Goal: Task Accomplishment & Management: Use online tool/utility

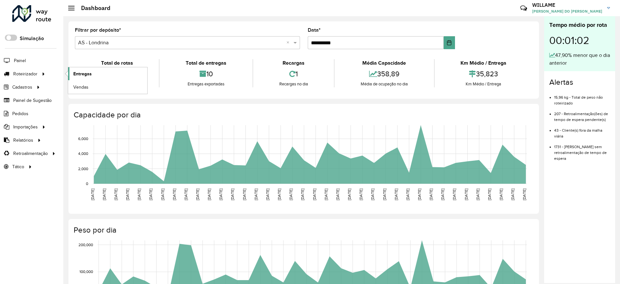
click at [70, 75] on link "Entregas" at bounding box center [107, 73] width 79 height 13
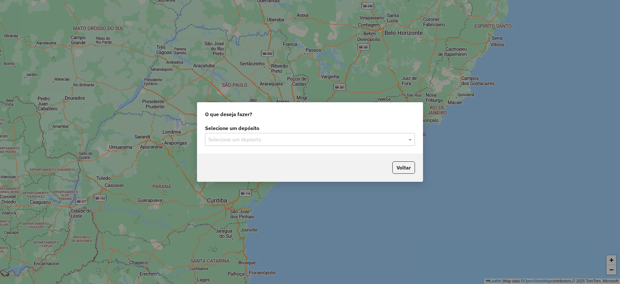
click at [251, 140] on input "text" at bounding box center [303, 140] width 191 height 8
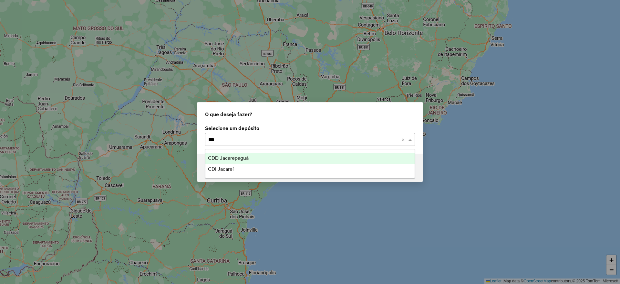
type input "****"
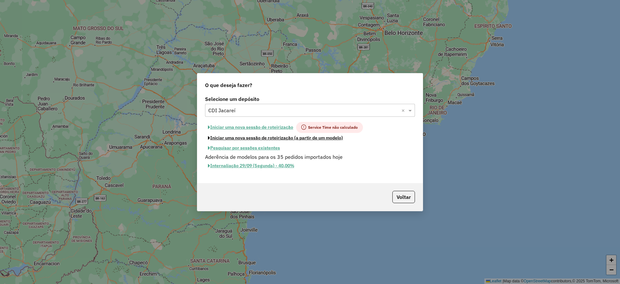
click at [242, 140] on button "Iniciar uma nova sessão de roteirização (a partir de um modelo)" at bounding box center [275, 138] width 141 height 10
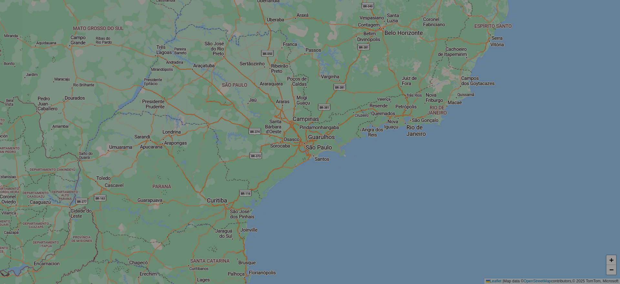
select select "*"
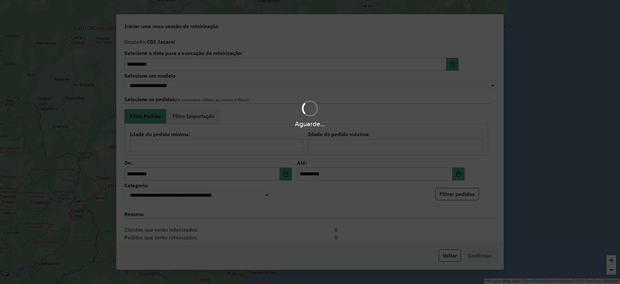
click at [452, 252] on div "Aguarde..." at bounding box center [310, 142] width 620 height 284
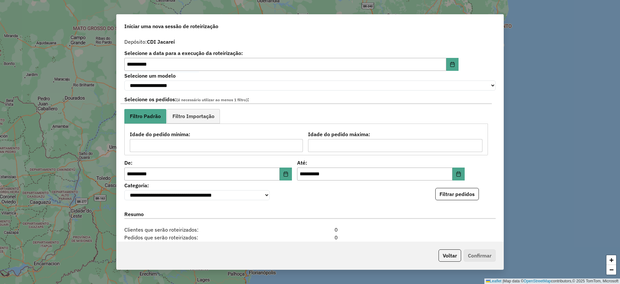
click at [452, 252] on button "Voltar" at bounding box center [450, 255] width 23 height 12
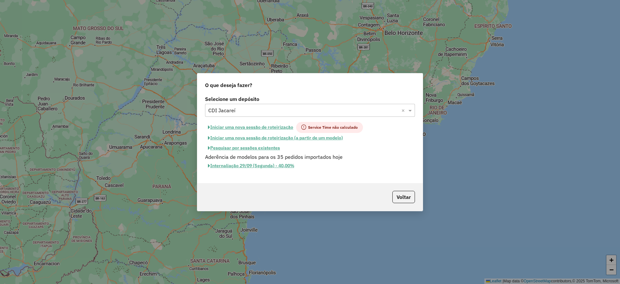
click at [238, 125] on button "Iniciar uma nova sessão de roteirização" at bounding box center [250, 127] width 91 height 11
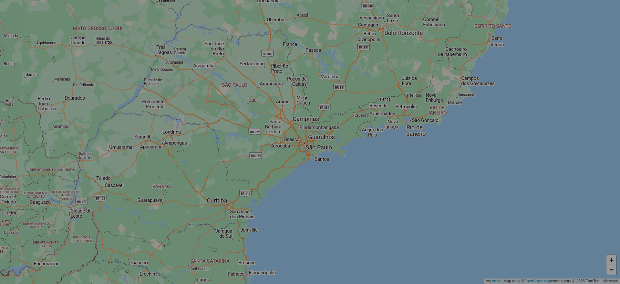
select select "*"
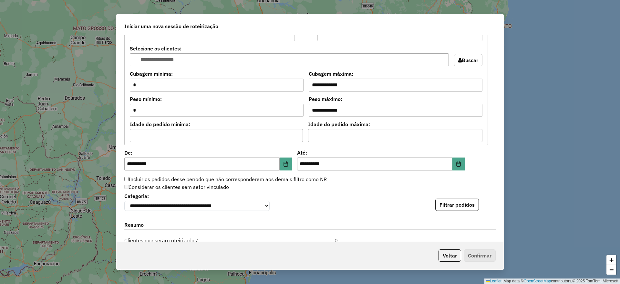
scroll to position [630, 0]
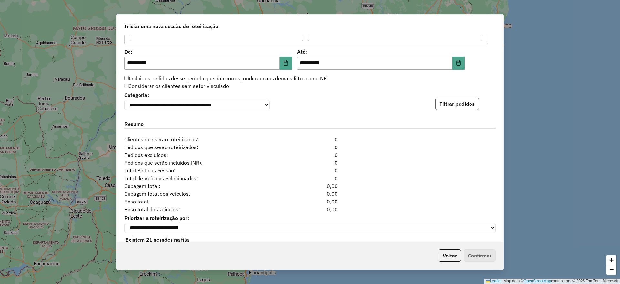
click at [468, 104] on button "Filtrar pedidos" at bounding box center [457, 104] width 44 height 12
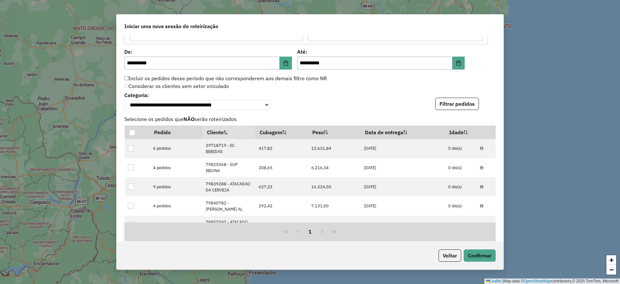
scroll to position [787, 0]
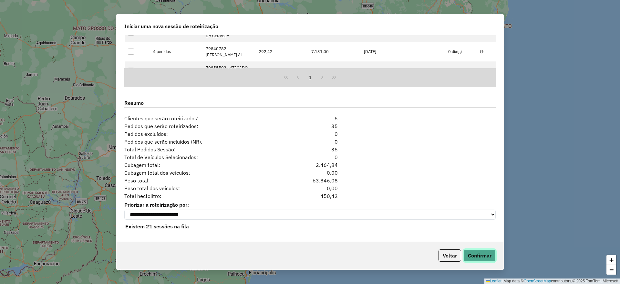
click at [483, 257] on button "Confirmar" at bounding box center [480, 255] width 32 height 12
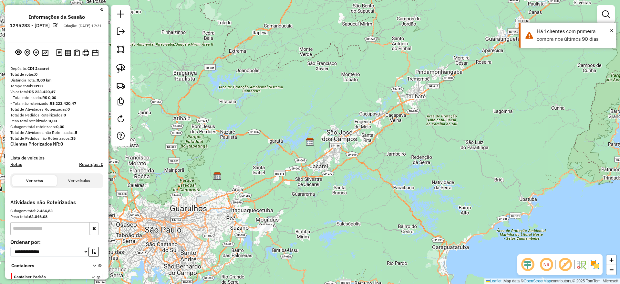
drag, startPoint x: 375, startPoint y: 185, endPoint x: 515, endPoint y: 173, distance: 140.4
click at [515, 173] on div "Janela de atendimento Grade de atendimento Capacidade Transportadoras Veículos …" at bounding box center [310, 142] width 620 height 284
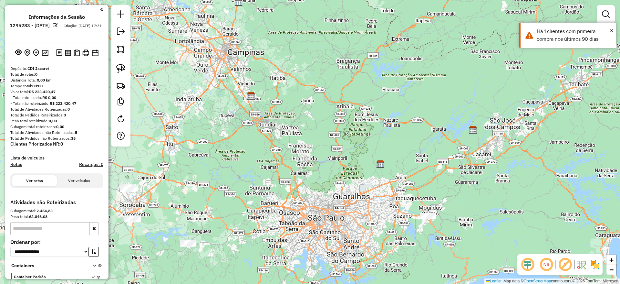
drag, startPoint x: 202, startPoint y: 97, endPoint x: 369, endPoint y: 48, distance: 174.6
click at [369, 48] on div "Janela de atendimento Grade de atendimento Capacidade Transportadoras Veículos …" at bounding box center [310, 142] width 620 height 284
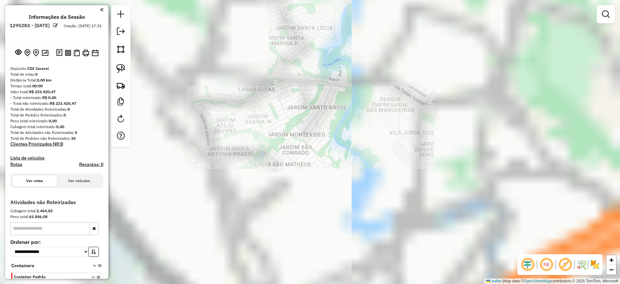
drag, startPoint x: 299, startPoint y: 73, endPoint x: 313, endPoint y: 183, distance: 110.7
click at [313, 183] on div "Janela de atendimento Grade de atendimento Capacidade Transportadoras Veículos …" at bounding box center [310, 142] width 620 height 284
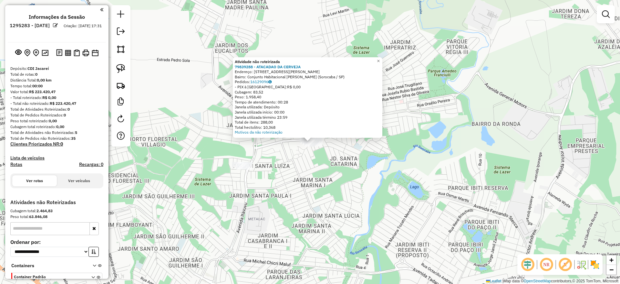
click at [268, 190] on div "Atividade não roteirizada 79839288 - ATACADAO DA CERVEJA Endereço: [STREET_ADDR…" at bounding box center [310, 142] width 620 height 284
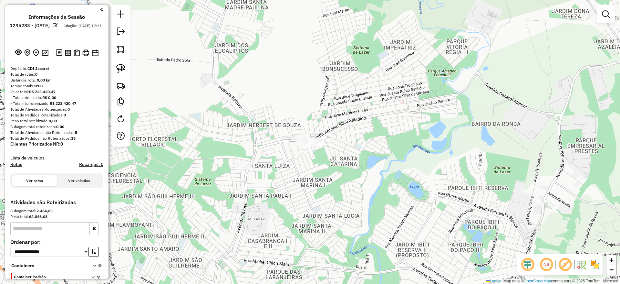
click at [278, 163] on div "Janela de atendimento Grade de atendimento Capacidade Transportadoras Veículos …" at bounding box center [310, 142] width 620 height 284
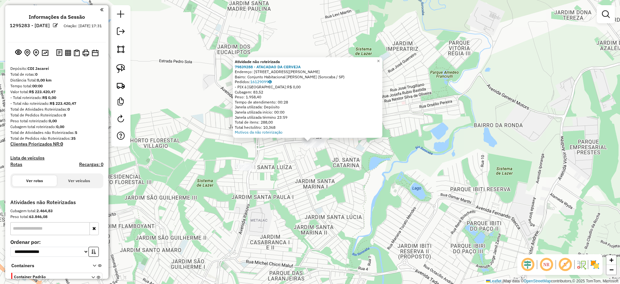
drag, startPoint x: 118, startPoint y: 68, endPoint x: 192, endPoint y: 137, distance: 101.2
click at [118, 67] on img at bounding box center [120, 68] width 9 height 9
drag, startPoint x: 271, startPoint y: 173, endPoint x: 338, endPoint y: 82, distance: 112.7
click at [338, 82] on div "Atividade não roteirizada 79839288 - ATACADAO DA CERVEJA Endereço: [STREET_ADDR…" at bounding box center [310, 142] width 620 height 284
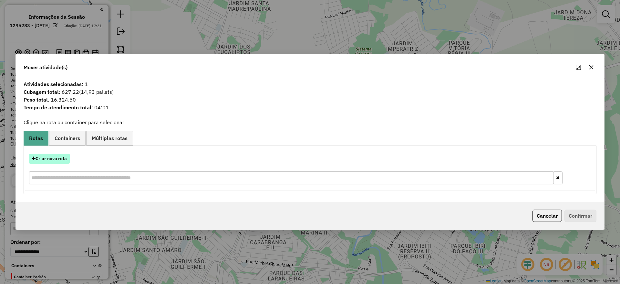
click at [61, 160] on button "Criar nova rota" at bounding box center [49, 158] width 41 height 10
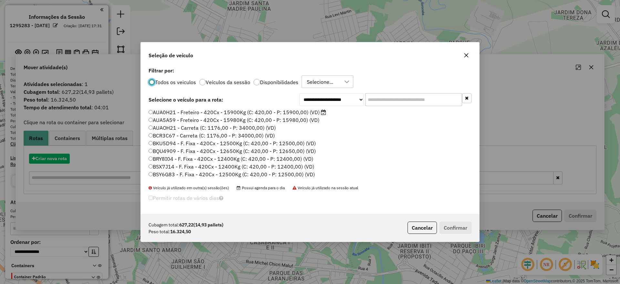
scroll to position [4, 2]
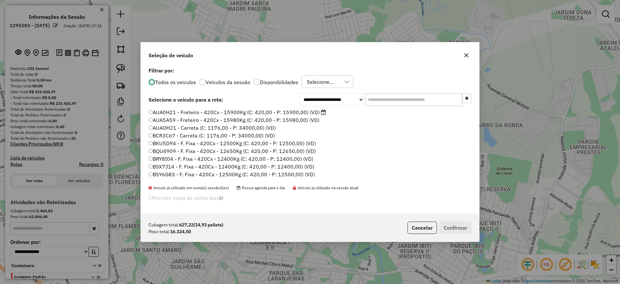
click at [390, 89] on div "**********" at bounding box center [310, 140] width 339 height 148
drag, startPoint x: 389, startPoint y: 94, endPoint x: 360, endPoint y: 105, distance: 31.4
click at [389, 94] on input "text" at bounding box center [413, 99] width 97 height 13
paste input "*******"
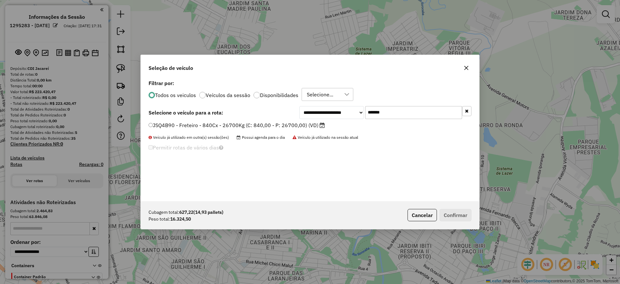
type input "*******"
click at [255, 120] on div "**********" at bounding box center [310, 139] width 339 height 123
click at [272, 123] on label "JSQ4B90 - Freteiro - 840Cx - 26700Kg (C: 840,00 - P: 26700,00) (VD)" at bounding box center [237, 125] width 176 height 8
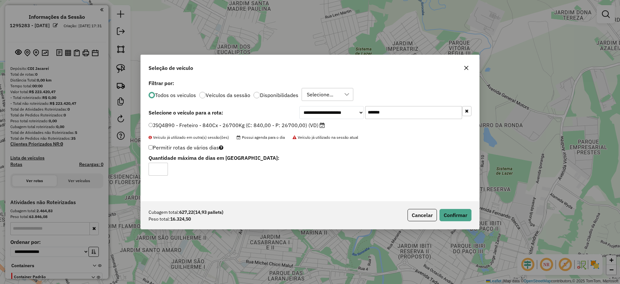
click at [449, 203] on div "Cubagem total: 627,22 (14,93 pallets) Peso total: 16.324,50 Cancelar Confirmar" at bounding box center [310, 215] width 339 height 28
click at [453, 210] on button "Confirmar" at bounding box center [456, 215] width 32 height 12
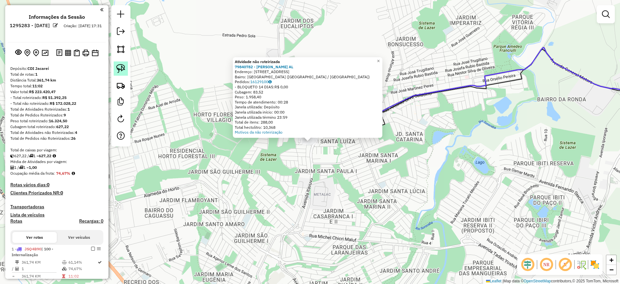
click at [116, 74] on link at bounding box center [121, 68] width 14 height 14
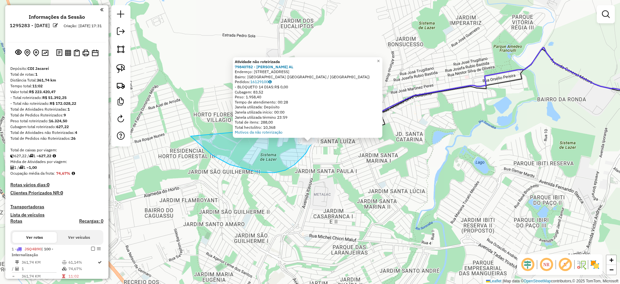
drag, startPoint x: 191, startPoint y: 136, endPoint x: 308, endPoint y: 125, distance: 117.7
click at [308, 125] on div "Atividade não roteirizada 79840782 - [PERSON_NAME] AL Endereço: [STREET_ADDRESS…" at bounding box center [310, 142] width 620 height 284
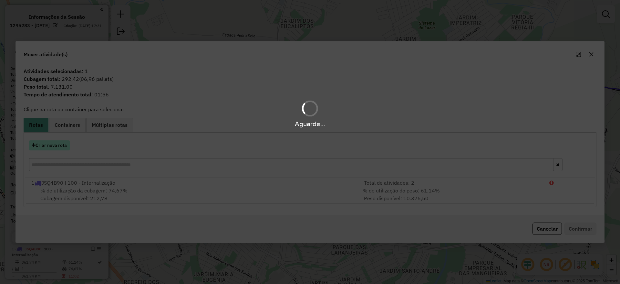
click at [56, 148] on hb-app "Aguarde... Pop-up bloqueado! Seu navegador bloqueou automáticamente a abertura …" at bounding box center [310, 142] width 620 height 284
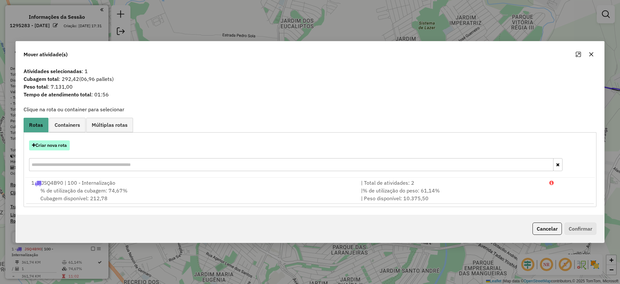
click at [56, 148] on button "Criar nova rota" at bounding box center [49, 145] width 41 height 10
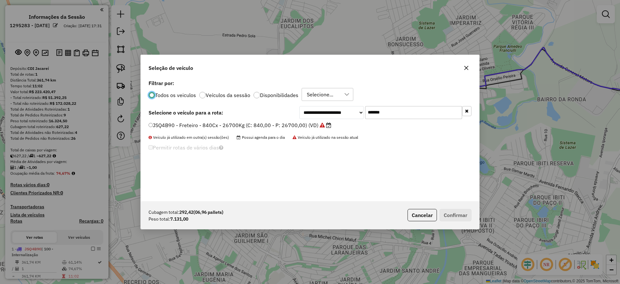
click at [386, 106] on input "*******" at bounding box center [413, 112] width 97 height 13
drag, startPoint x: 400, startPoint y: 112, endPoint x: 291, endPoint y: 126, distance: 109.3
click at [291, 126] on div "**********" at bounding box center [310, 139] width 339 height 123
paste input "text"
type input "*******"
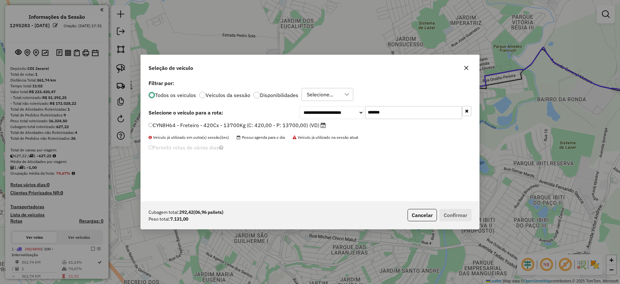
click at [277, 129] on li "CYN8H64 - Freteiro - 420Cx - 13700Kg (C: 420,00 - P: 13700,00) (VD)" at bounding box center [310, 125] width 323 height 8
click at [274, 126] on label "CYN8H64 - Freteiro - 420Cx - 13700Kg (C: 420,00 - P: 13700,00) (VD)" at bounding box center [237, 125] width 177 height 8
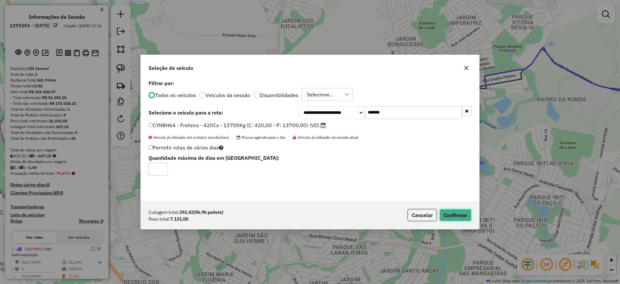
drag, startPoint x: 457, startPoint y: 216, endPoint x: 447, endPoint y: 214, distance: 10.5
click at [457, 216] on button "Confirmar" at bounding box center [456, 215] width 32 height 12
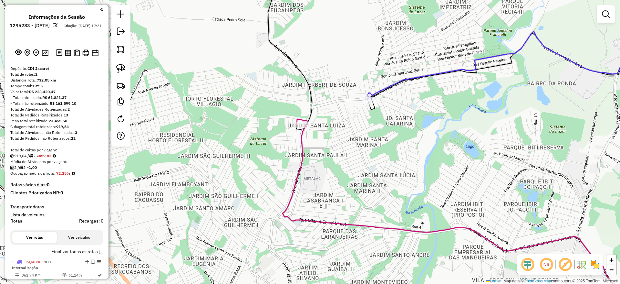
drag, startPoint x: 316, startPoint y: 181, endPoint x: 254, endPoint y: 128, distance: 81.4
click at [272, 120] on div "Janela de atendimento Grade de atendimento Capacidade Transportadoras Veículos …" at bounding box center [310, 142] width 620 height 284
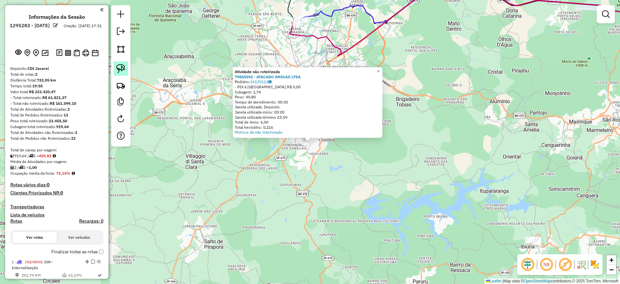
click at [127, 68] on link at bounding box center [121, 68] width 14 height 14
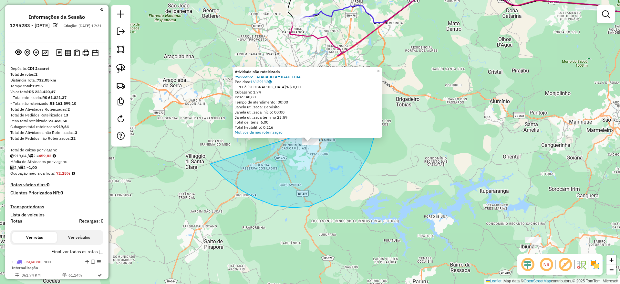
drag, startPoint x: 215, startPoint y: 169, endPoint x: 368, endPoint y: 112, distance: 163.2
click at [368, 112] on div "Atividade não roteirizada 79855592 - ATACADO AMIGAO LTDA Pedidos: 16129112 - PI…" at bounding box center [310, 142] width 620 height 284
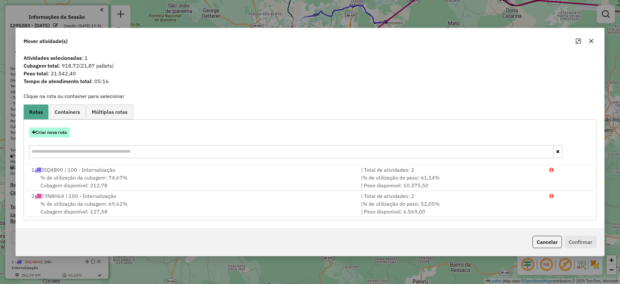
drag, startPoint x: 54, startPoint y: 122, endPoint x: 54, endPoint y: 128, distance: 5.8
click at [54, 121] on div "Criar nova rota 1 JSQ4B90 | 100 - Internalização | Total de atividades: 2 % de …" at bounding box center [310, 169] width 573 height 101
click at [54, 128] on button "Criar nova rota" at bounding box center [49, 132] width 41 height 10
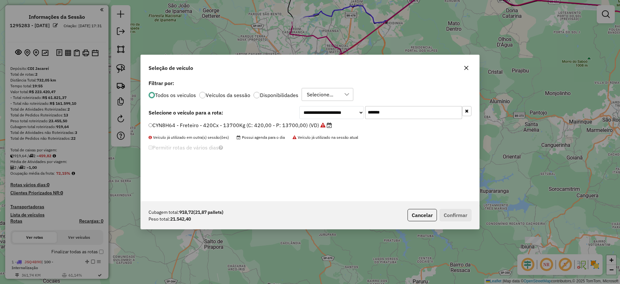
drag, startPoint x: 319, startPoint y: 122, endPoint x: 298, endPoint y: 130, distance: 22.2
click at [310, 125] on div "**********" at bounding box center [310, 139] width 339 height 123
paste input "text"
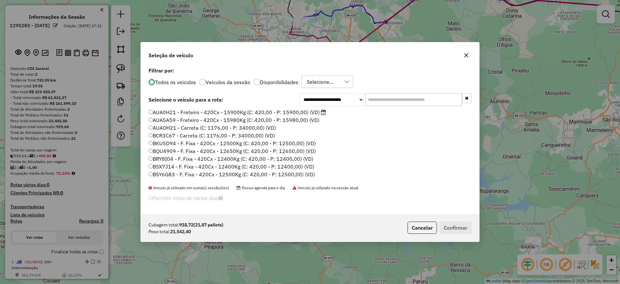
paste input "text"
paste input "*******"
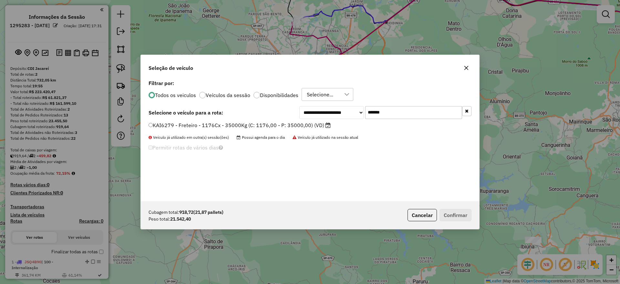
type input "*******"
click at [201, 126] on label "KAI6279 - Freteiro - 1176Cx - 35000Kg (C: 1176,00 - P: 35000,00) (VD)" at bounding box center [240, 125] width 182 height 8
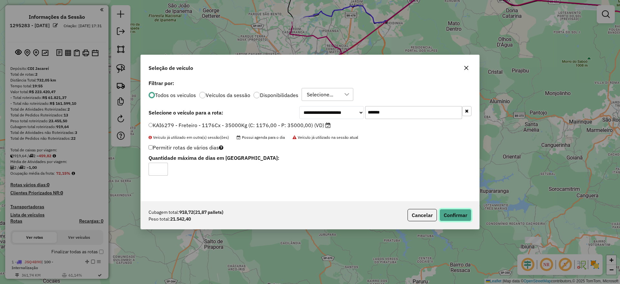
click at [452, 216] on button "Confirmar" at bounding box center [456, 215] width 32 height 12
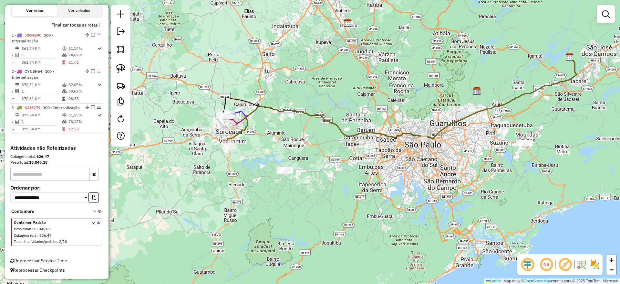
scroll to position [150, 0]
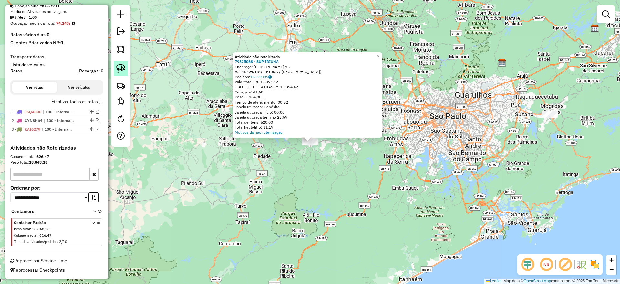
click at [126, 67] on link at bounding box center [121, 68] width 14 height 14
drag, startPoint x: 314, startPoint y: 186, endPoint x: 367, endPoint y: 104, distance: 98.0
click at [367, 104] on div "Atividade não roteirizada 79825068 - SUP IBIUNA Endereço: [PERSON_NAME] 75 Bair…" at bounding box center [310, 142] width 620 height 284
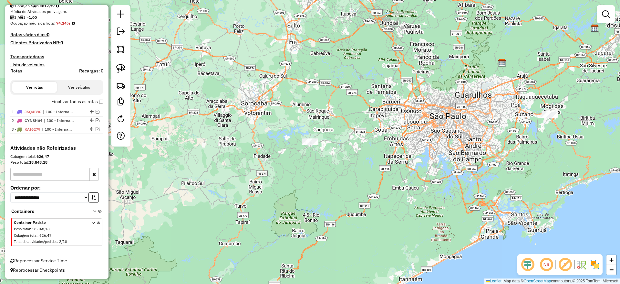
drag, startPoint x: 367, startPoint y: 104, endPoint x: 362, endPoint y: 101, distance: 5.2
click at [125, 70] on img at bounding box center [120, 68] width 9 height 9
drag, startPoint x: 294, startPoint y: 103, endPoint x: 346, endPoint y: 149, distance: 69.8
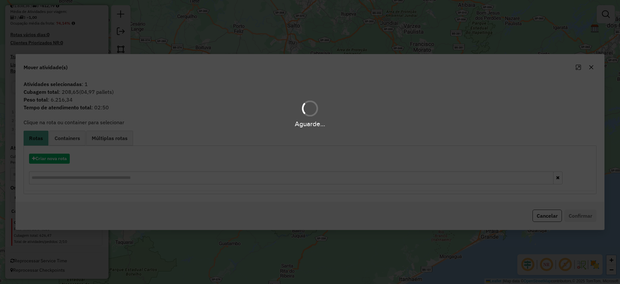
click at [53, 162] on div "Aguarde..." at bounding box center [310, 142] width 620 height 284
click at [52, 160] on button "Criar nova rota" at bounding box center [49, 158] width 41 height 10
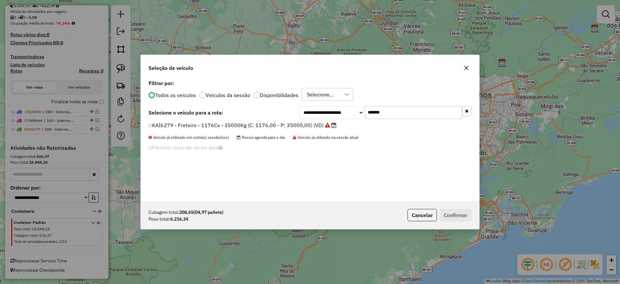
scroll to position [4, 2]
drag, startPoint x: 405, startPoint y: 108, endPoint x: 292, endPoint y: 95, distance: 113.6
click at [293, 94] on div "**********" at bounding box center [310, 139] width 339 height 123
paste input "text"
type input "*******"
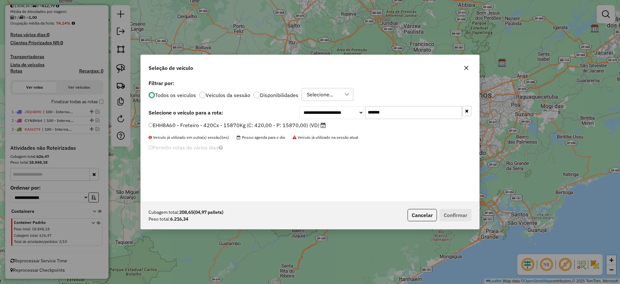
click at [253, 122] on label "EHH8A60 - Freteiro - 420Cx - 15870Kg (C: 420,00 - P: 15870,00) (VD)" at bounding box center [237, 125] width 177 height 8
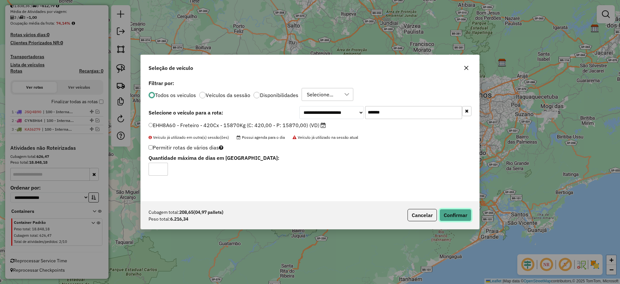
click at [454, 215] on button "Confirmar" at bounding box center [456, 215] width 32 height 12
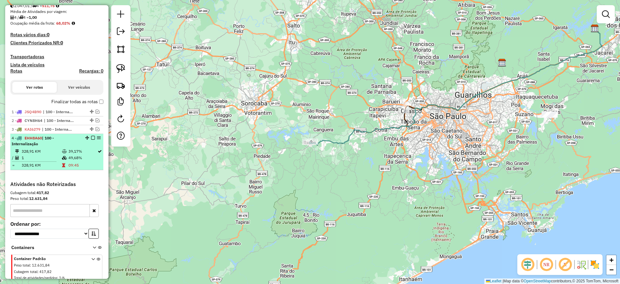
click at [92, 138] on em at bounding box center [93, 138] width 4 height 4
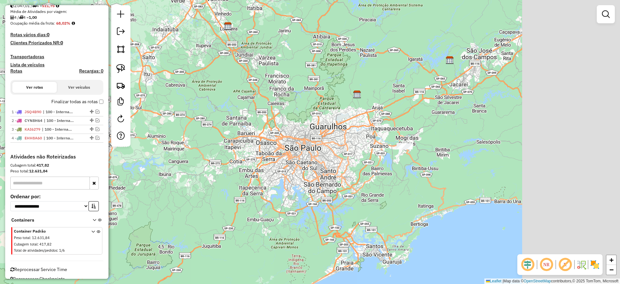
drag, startPoint x: 265, startPoint y: 194, endPoint x: 212, endPoint y: 215, distance: 57.0
click at [191, 219] on div "Janela de atendimento Grade de atendimento Capacidade Transportadoras Veículos …" at bounding box center [310, 142] width 620 height 284
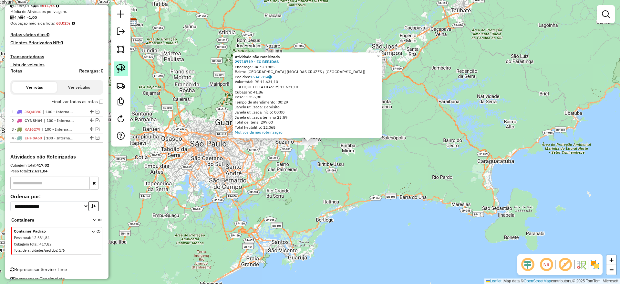
click at [115, 66] on link at bounding box center [121, 68] width 14 height 14
drag, startPoint x: 282, startPoint y: 171, endPoint x: 322, endPoint y: 79, distance: 101.0
click at [322, 79] on div "Atividade não roteirizada 29718719 - EC BEBIDAS Endereço: JAP O 1885 Bairro: [G…" at bounding box center [310, 142] width 620 height 284
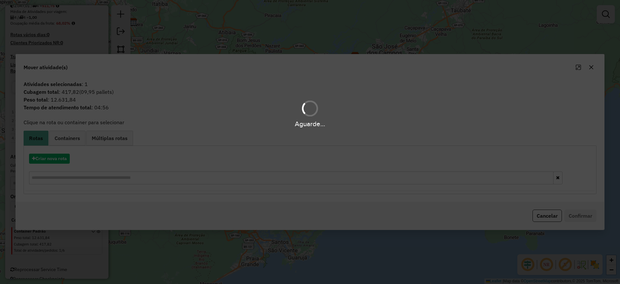
click at [51, 155] on div "Aguarde..." at bounding box center [310, 142] width 620 height 284
click at [52, 158] on div "Aguarde..." at bounding box center [310, 142] width 620 height 284
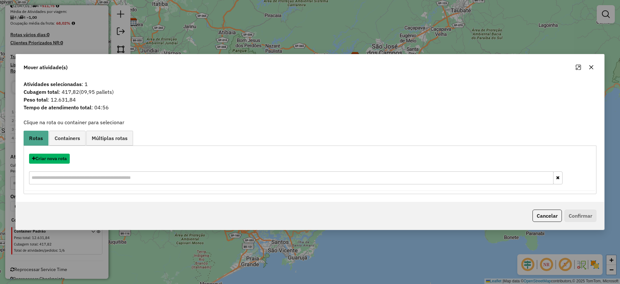
click at [52, 158] on button "Criar nova rota" at bounding box center [49, 158] width 41 height 10
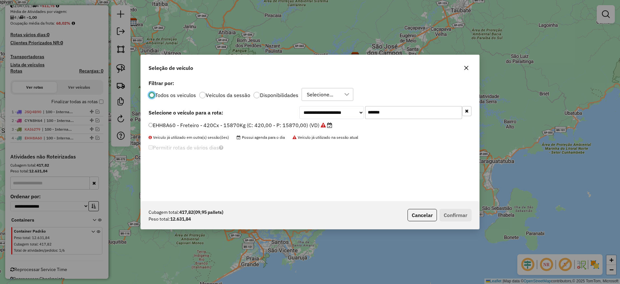
click at [325, 116] on div "**********" at bounding box center [385, 112] width 172 height 13
paste input "text"
type input "*******"
click at [274, 122] on label "FOI1789 - Freteiro - 420Cx - 13360Kg (C: 420,00 - P: 13360,00) (VD)" at bounding box center [237, 125] width 176 height 8
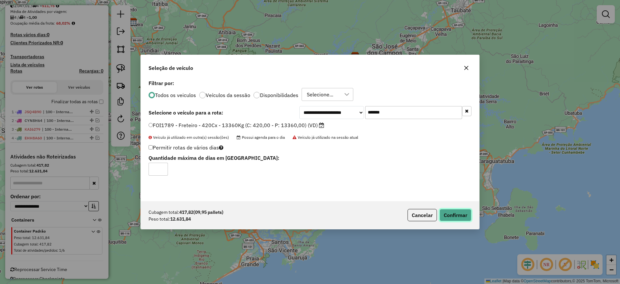
click at [462, 212] on button "Confirmar" at bounding box center [456, 215] width 32 height 12
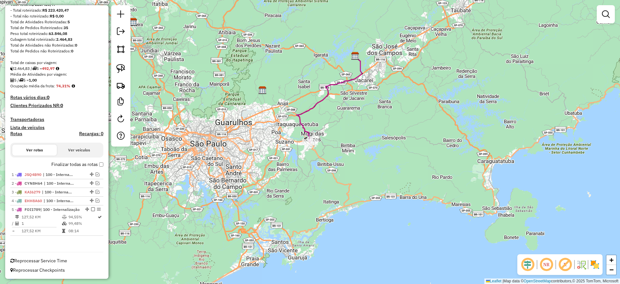
scroll to position [93, 0]
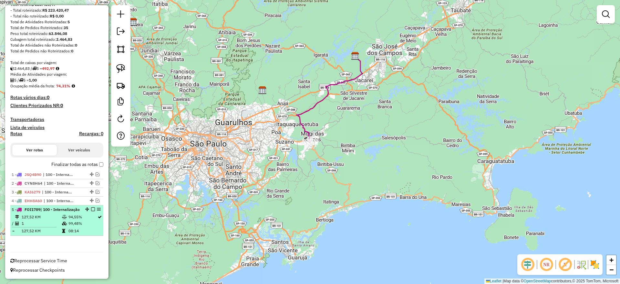
click at [91, 207] on em at bounding box center [93, 209] width 4 height 4
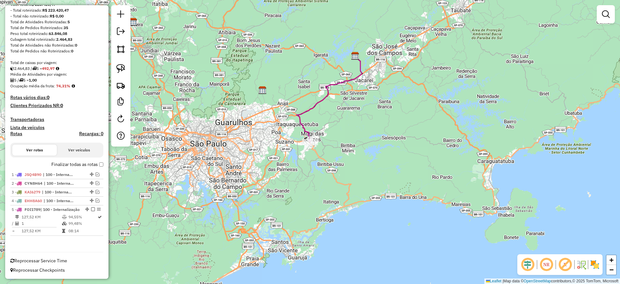
scroll to position [66, 0]
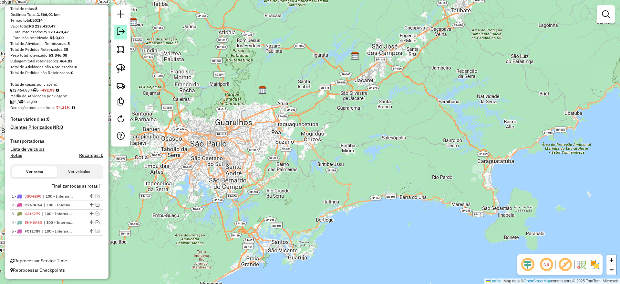
click at [121, 32] on em at bounding box center [121, 31] width 8 height 8
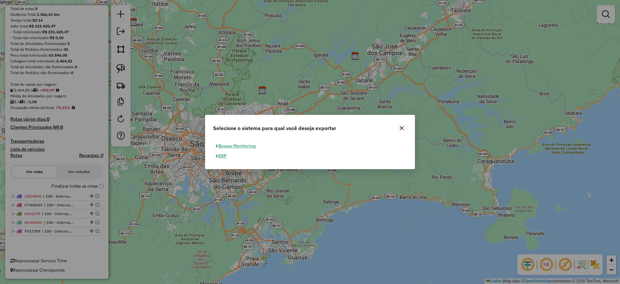
click at [224, 153] on button "ERP" at bounding box center [221, 156] width 16 height 10
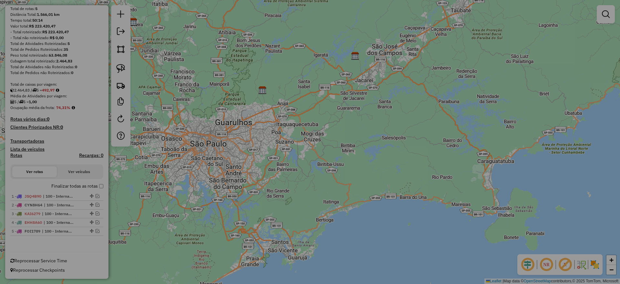
select select "**"
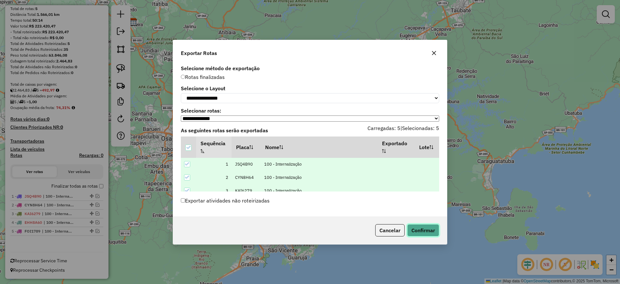
click at [410, 233] on button "Confirmar" at bounding box center [423, 230] width 32 height 12
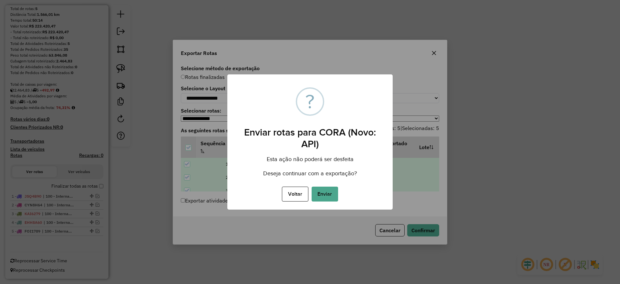
drag, startPoint x: 328, startPoint y: 195, endPoint x: 324, endPoint y: 214, distance: 18.6
click at [327, 195] on button "Enviar" at bounding box center [325, 193] width 26 height 15
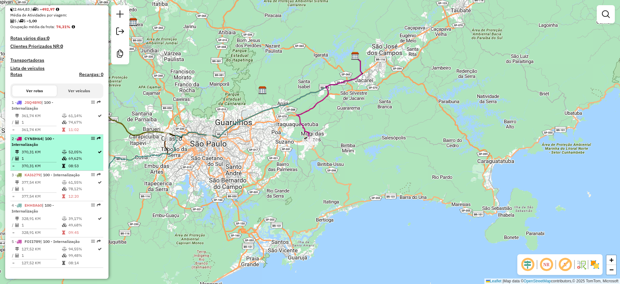
scroll to position [175, 0]
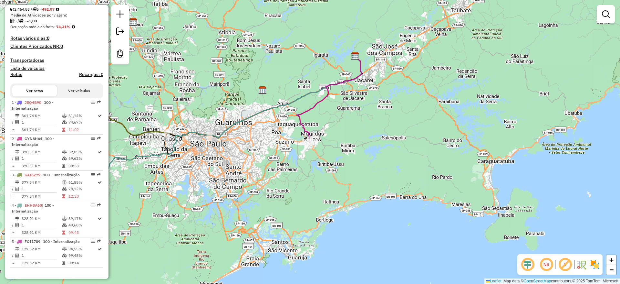
click at [115, 6] on div at bounding box center [120, 34] width 18 height 59
click at [115, 10] on link at bounding box center [120, 15] width 13 height 15
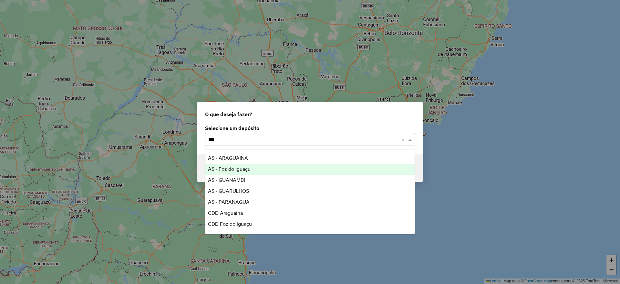
type input "****"
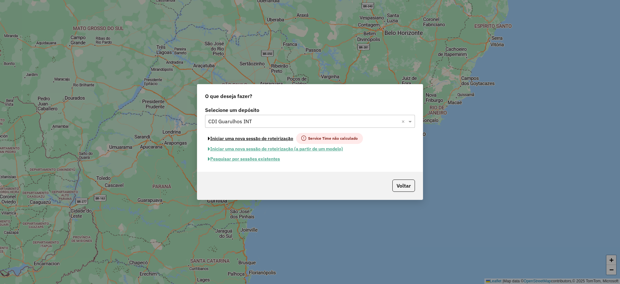
click at [257, 138] on button "Iniciar uma nova sessão de roteirização" at bounding box center [250, 138] width 91 height 11
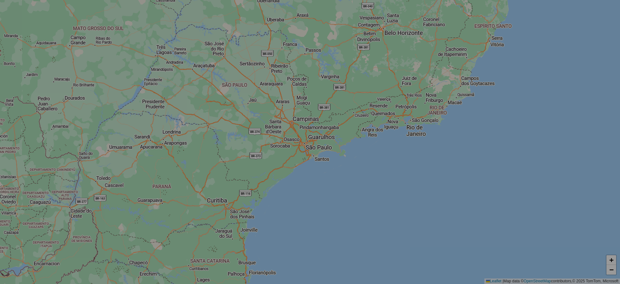
select select "*"
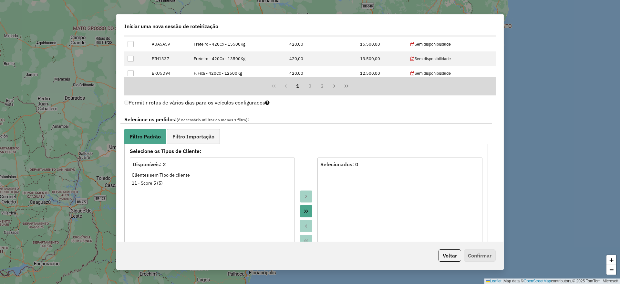
scroll to position [630, 0]
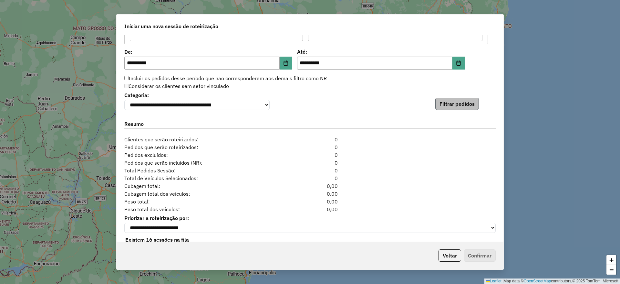
drag, startPoint x: 448, startPoint y: 96, endPoint x: 452, endPoint y: 100, distance: 5.0
click at [449, 97] on div "**********" at bounding box center [309, 100] width 371 height 20
click at [453, 101] on button "Filtrar pedidos" at bounding box center [457, 104] width 44 height 12
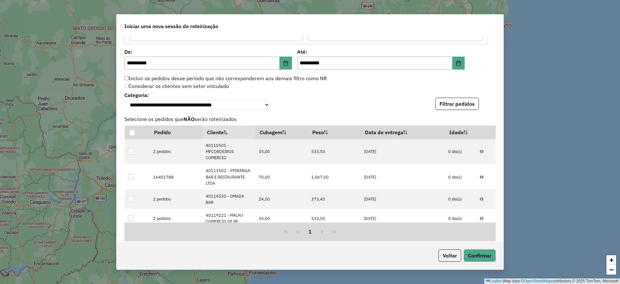
scroll to position [787, 0]
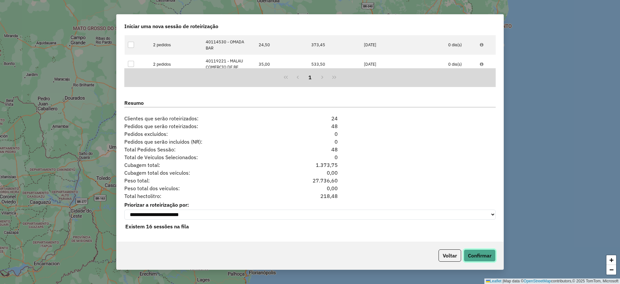
click at [479, 253] on button "Confirmar" at bounding box center [480, 255] width 32 height 12
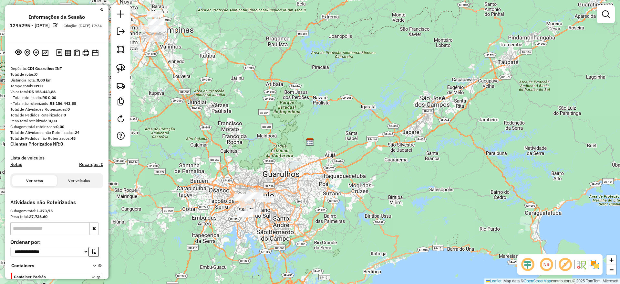
drag, startPoint x: 266, startPoint y: 183, endPoint x: 338, endPoint y: 259, distance: 104.7
click at [338, 259] on div "Janela de atendimento Grade de atendimento Capacidade Transportadoras Veículos …" at bounding box center [310, 142] width 620 height 284
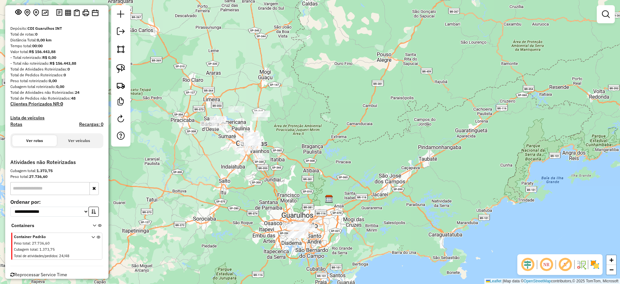
scroll to position [54, 0]
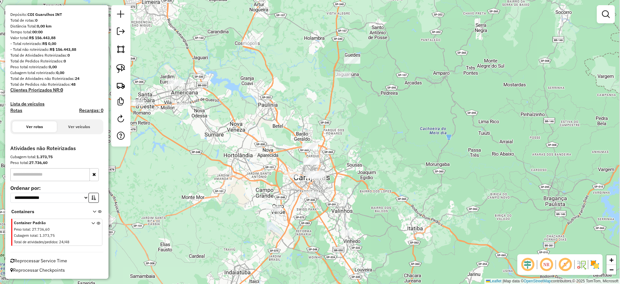
drag, startPoint x: 339, startPoint y: 125, endPoint x: 327, endPoint y: 117, distance: 14.3
click at [327, 117] on div "Janela de atendimento Grade de atendimento Capacidade Transportadoras Veículos …" at bounding box center [310, 142] width 620 height 284
click at [125, 68] on img at bounding box center [120, 68] width 9 height 9
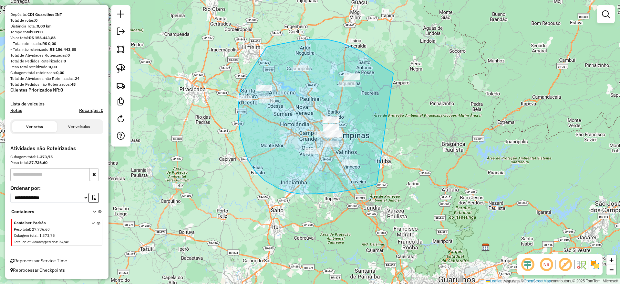
drag, startPoint x: 393, startPoint y: 73, endPoint x: 387, endPoint y: 178, distance: 105.2
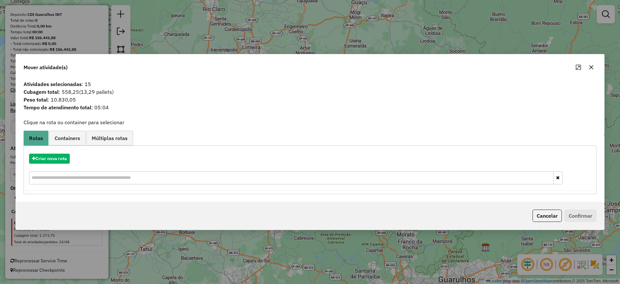
click at [590, 63] on button "button" at bounding box center [591, 67] width 10 height 10
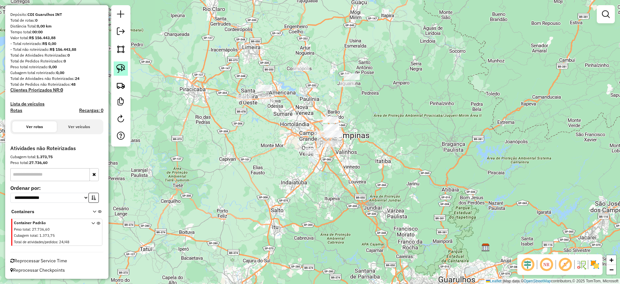
click at [125, 62] on link at bounding box center [121, 68] width 14 height 14
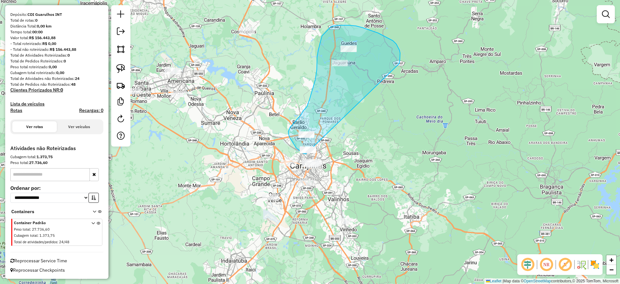
drag, startPoint x: 378, startPoint y: 33, endPoint x: 311, endPoint y: 155, distance: 139.8
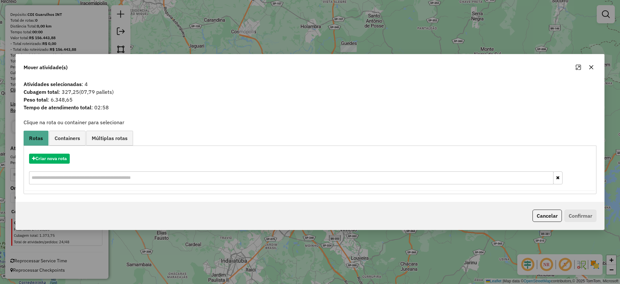
click at [592, 64] on button "button" at bounding box center [591, 67] width 10 height 10
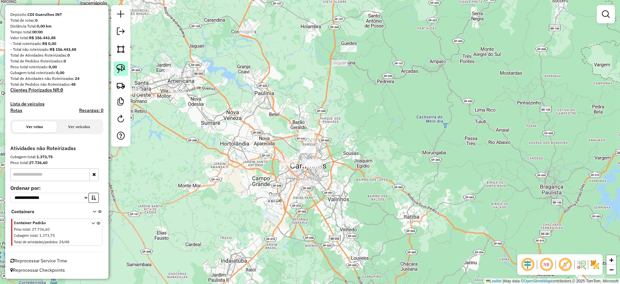
click at [120, 65] on img at bounding box center [120, 68] width 9 height 9
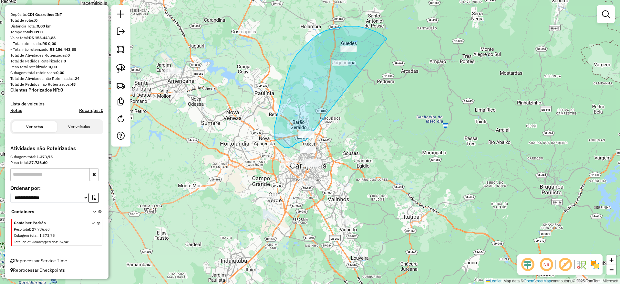
drag, startPoint x: 386, startPoint y: 40, endPoint x: 317, endPoint y: 137, distance: 119.2
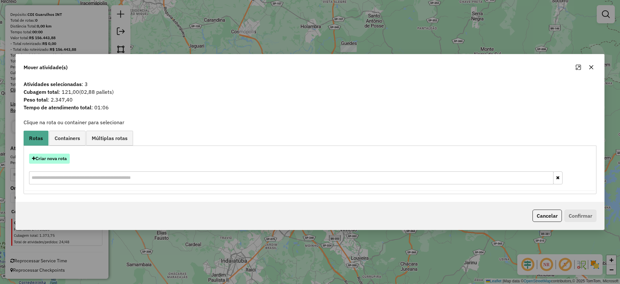
click at [56, 161] on button "Criar nova rota" at bounding box center [49, 158] width 41 height 10
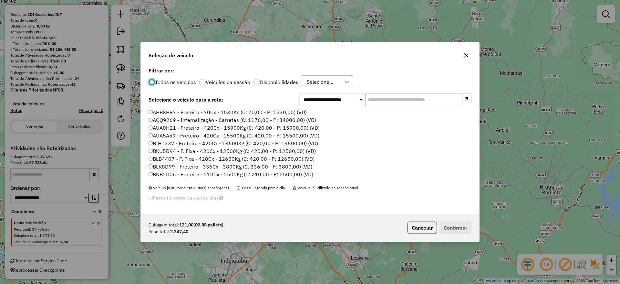
scroll to position [4, 2]
drag, startPoint x: 372, startPoint y: 100, endPoint x: 346, endPoint y: 110, distance: 28.0
click at [372, 100] on input "text" at bounding box center [413, 99] width 97 height 13
paste input "*******"
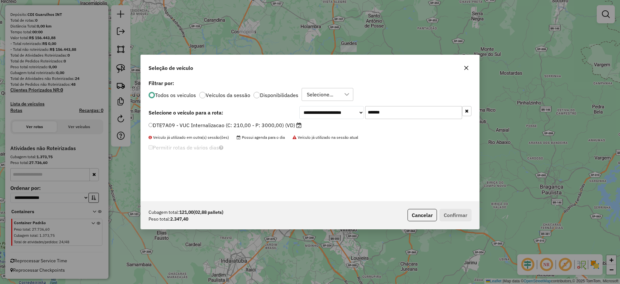
type input "*******"
click at [264, 126] on label "DTE7A09 - VUC Internalizacao (C: 210,00 - P: 3000,00) (VD)" at bounding box center [225, 125] width 153 height 8
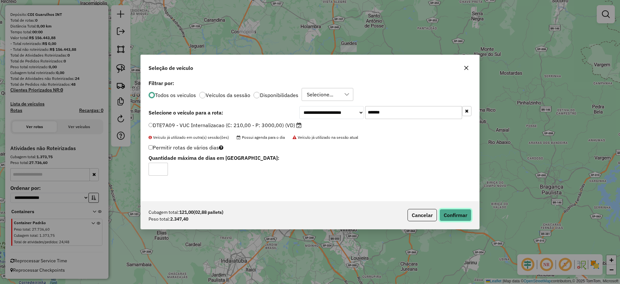
drag, startPoint x: 450, startPoint y: 218, endPoint x: 431, endPoint y: 210, distance: 20.6
click at [449, 218] on button "Confirmar" at bounding box center [456, 215] width 32 height 12
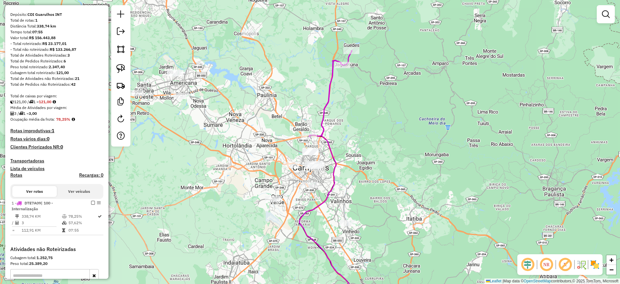
drag, startPoint x: 245, startPoint y: 78, endPoint x: 284, endPoint y: 98, distance: 43.2
click at [284, 98] on div "Janela de atendimento Grade de atendimento Capacidade Transportadoras Veículos …" at bounding box center [310, 142] width 620 height 284
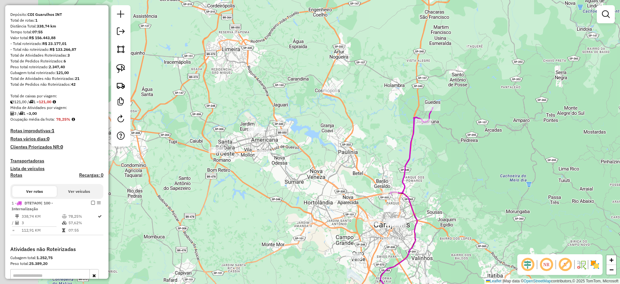
drag, startPoint x: 299, startPoint y: 156, endPoint x: 314, endPoint y: 169, distance: 20.0
click at [315, 169] on div "Janela de atendimento Grade de atendimento Capacidade Transportadoras Veículos …" at bounding box center [310, 142] width 620 height 284
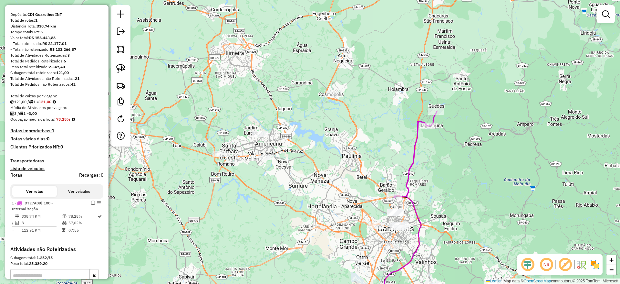
click at [421, 141] on icon at bounding box center [415, 154] width 43 height 86
click at [420, 150] on icon at bounding box center [417, 155] width 43 height 86
select select "**********"
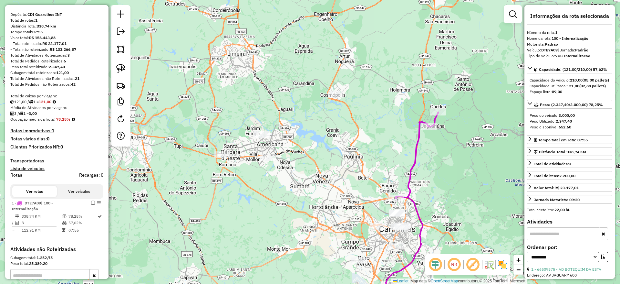
scroll to position [155, 0]
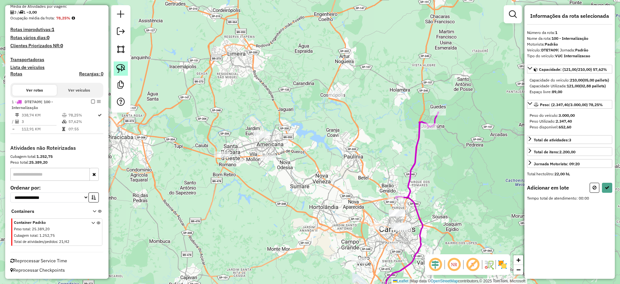
click at [120, 68] on img at bounding box center [120, 68] width 9 height 9
drag, startPoint x: 312, startPoint y: 81, endPoint x: 371, endPoint y: 95, distance: 60.3
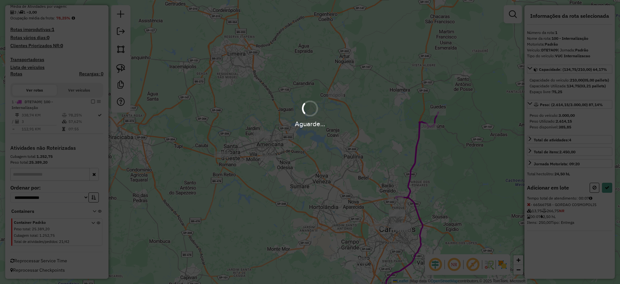
click at [608, 192] on div "Aguarde..." at bounding box center [310, 142] width 620 height 284
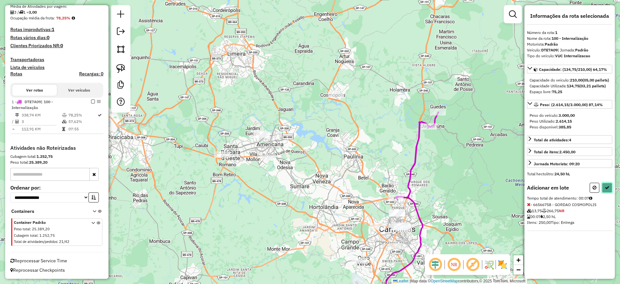
click at [608, 190] on icon at bounding box center [607, 187] width 5 height 5
select select "**********"
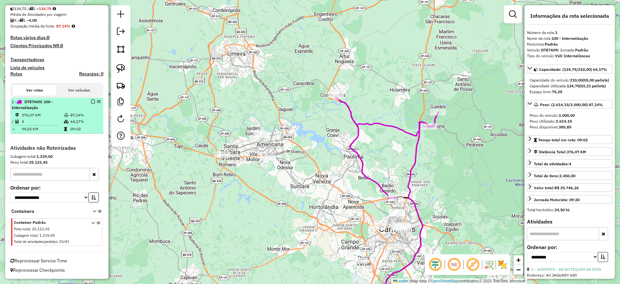
scroll to position [147, 0]
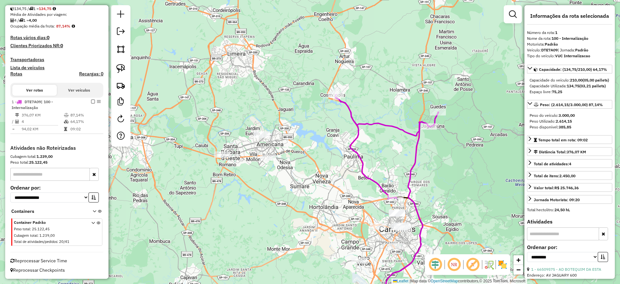
drag, startPoint x: 282, startPoint y: 141, endPoint x: 275, endPoint y: 113, distance: 28.8
click at [275, 113] on div "Janela de atendimento Grade de atendimento Capacidade Transportadoras Veículos …" at bounding box center [310, 142] width 620 height 284
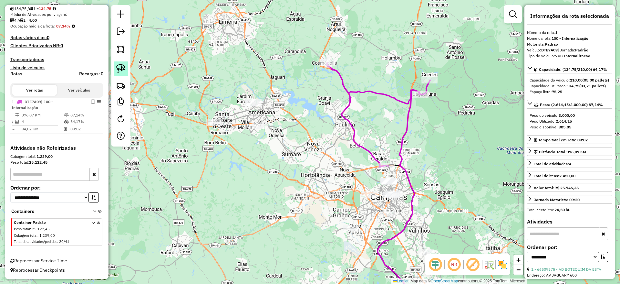
click at [114, 64] on link at bounding box center [121, 68] width 14 height 14
click at [123, 62] on link at bounding box center [121, 68] width 14 height 14
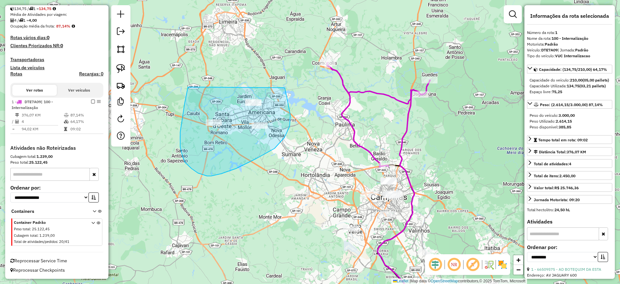
drag, startPoint x: 188, startPoint y: 87, endPoint x: 284, endPoint y: 88, distance: 96.3
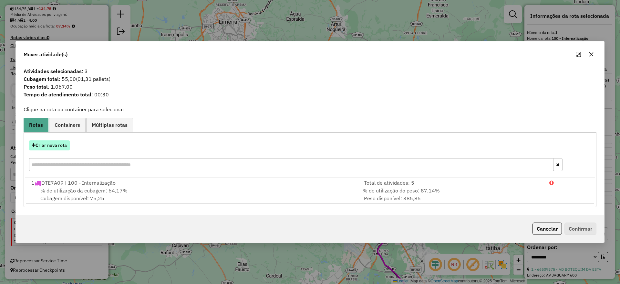
click at [64, 144] on button "Criar nova rota" at bounding box center [49, 145] width 41 height 10
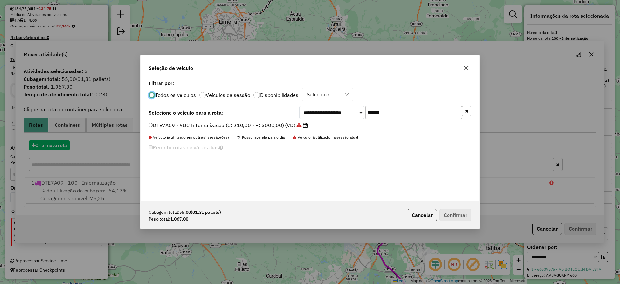
scroll to position [4, 2]
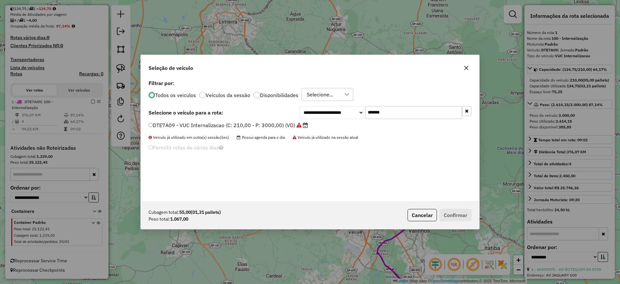
drag, startPoint x: 399, startPoint y: 107, endPoint x: 318, endPoint y: 119, distance: 82.4
click at [318, 119] on div "**********" at bounding box center [310, 139] width 339 height 123
paste input "text"
type input "*******"
click at [259, 131] on div "DFS5A15 - Freteiro - 210cxs 3200kgs (C: 210,00 - P: 3200,00) (VD)" at bounding box center [310, 127] width 331 height 13
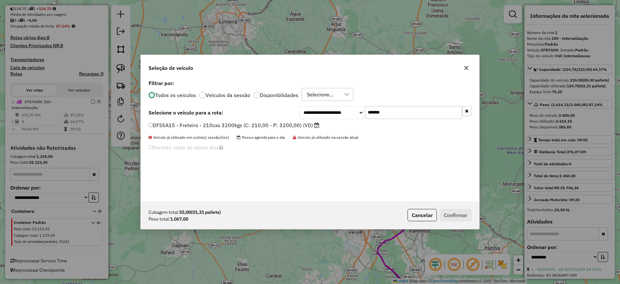
click at [255, 126] on label "DFS5A15 - Freteiro - 210cxs 3200kgs (C: 210,00 - P: 3200,00) (VD)" at bounding box center [234, 125] width 171 height 8
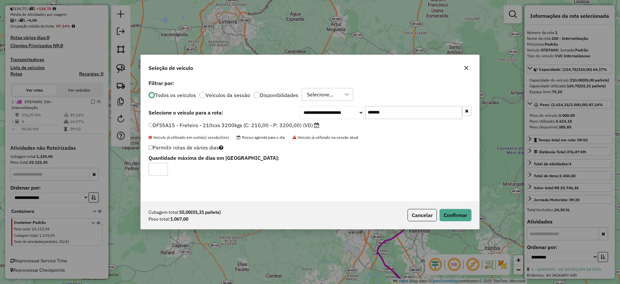
click at [450, 208] on div "Cubagem total: 55,00 (01,31 pallets) Peso total: 1.067,00 Cancelar Confirmar" at bounding box center [310, 215] width 339 height 28
click at [452, 209] on button "Confirmar" at bounding box center [456, 215] width 32 height 12
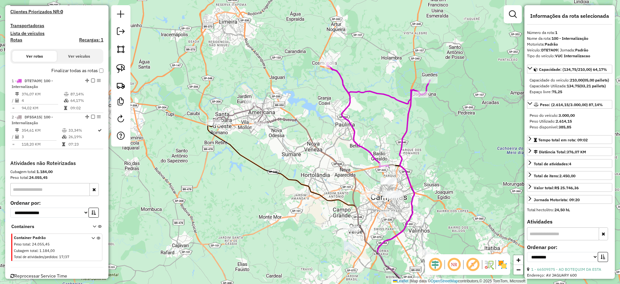
scroll to position [204, 0]
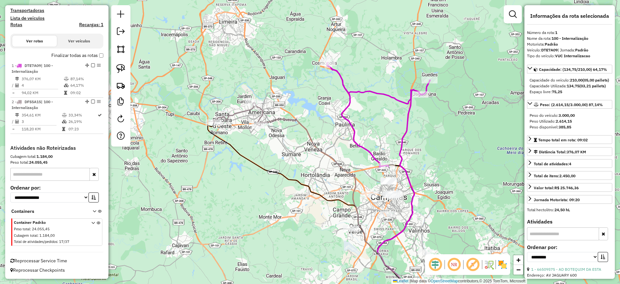
click at [278, 119] on icon at bounding box center [343, 215] width 167 height 193
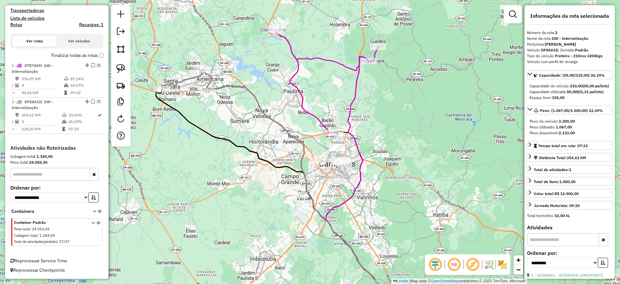
drag, startPoint x: 328, startPoint y: 201, endPoint x: 277, endPoint y: 168, distance: 61.5
click at [277, 168] on icon at bounding box center [265, 183] width 220 height 191
click at [217, 86] on icon at bounding box center [303, 199] width 191 height 226
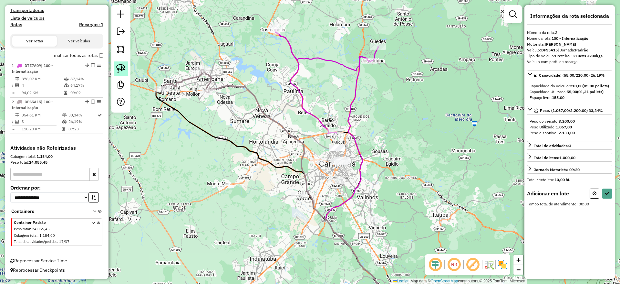
click at [122, 65] on img at bounding box center [120, 68] width 9 height 9
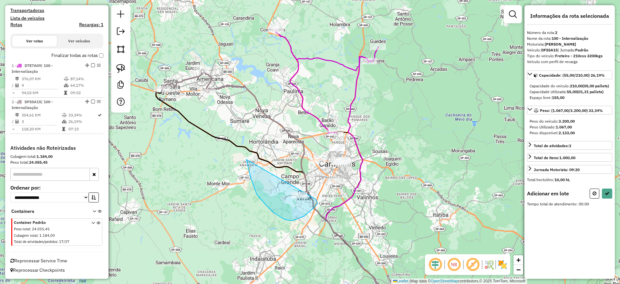
drag, startPoint x: 246, startPoint y: 159, endPoint x: 316, endPoint y: 199, distance: 80.3
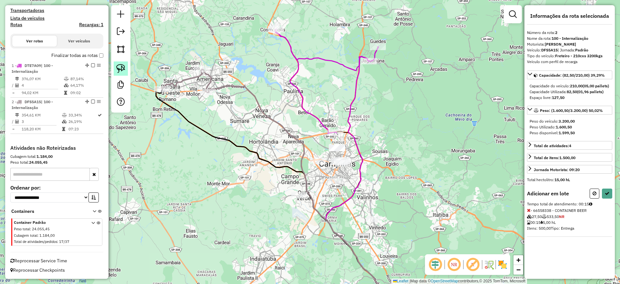
click at [126, 72] on link at bounding box center [121, 68] width 14 height 14
drag, startPoint x: 311, startPoint y: 143, endPoint x: 328, endPoint y: 168, distance: 29.7
click at [602, 195] on button at bounding box center [607, 193] width 10 height 10
select select "**********"
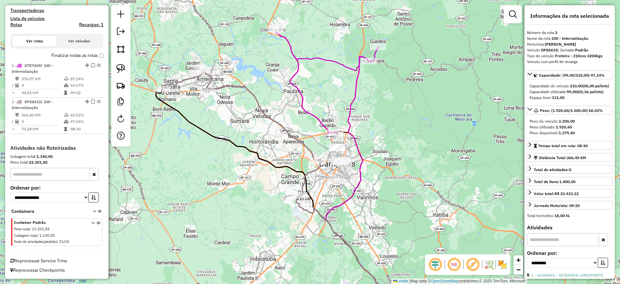
scroll to position [196, 0]
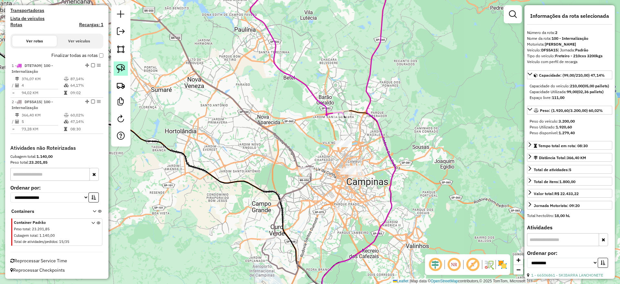
click at [121, 67] on img at bounding box center [120, 68] width 9 height 9
drag, startPoint x: 291, startPoint y: 130, endPoint x: 385, endPoint y: 116, distance: 94.7
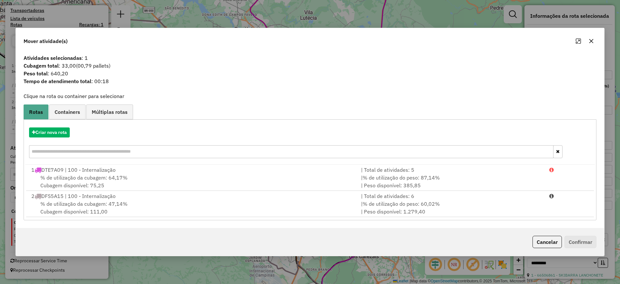
click at [587, 41] on button "button" at bounding box center [591, 41] width 10 height 10
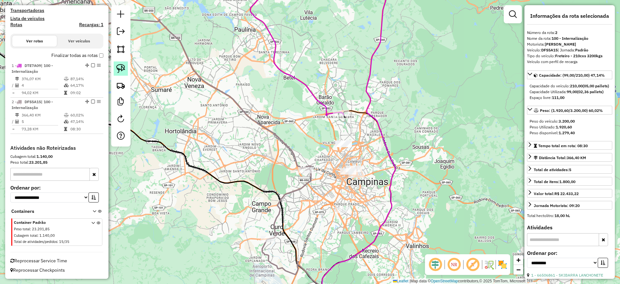
click at [121, 70] on img at bounding box center [120, 68] width 9 height 9
drag, startPoint x: 361, startPoint y: 136, endPoint x: 319, endPoint y: 158, distance: 48.1
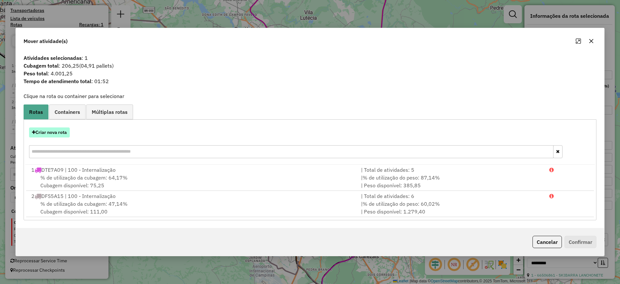
click at [52, 127] on button "Criar nova rota" at bounding box center [49, 132] width 41 height 10
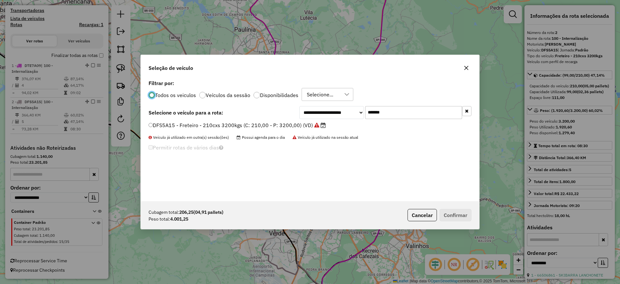
scroll to position [4, 2]
click at [322, 113] on div "**********" at bounding box center [310, 139] width 339 height 123
drag, startPoint x: 366, startPoint y: 116, endPoint x: 275, endPoint y: 117, distance: 90.5
click at [275, 117] on div "**********" at bounding box center [310, 112] width 323 height 13
paste input "text"
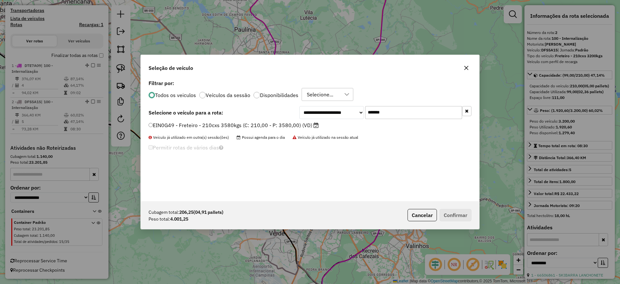
type input "*******"
click at [252, 128] on label "EIN0G49 - Freteiro - 210cxs 3580kgs (C: 210,00 - P: 3580,00) (VD)" at bounding box center [234, 125] width 170 height 8
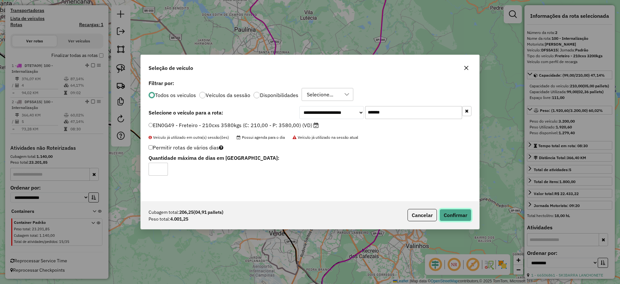
click at [446, 214] on button "Confirmar" at bounding box center [456, 215] width 32 height 12
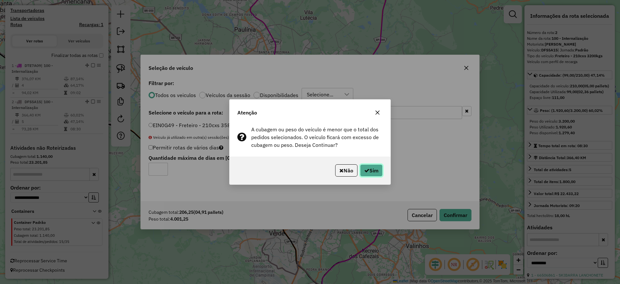
click at [372, 169] on button "Sim" at bounding box center [371, 170] width 23 height 12
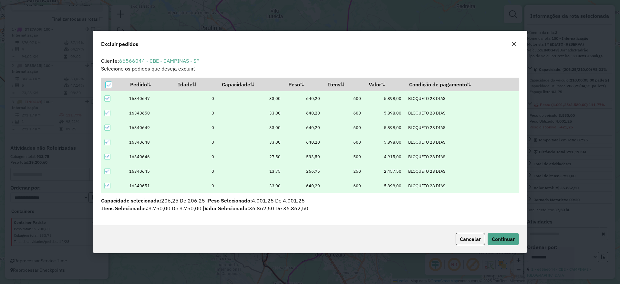
scroll to position [0, 0]
drag, startPoint x: 109, startPoint y: 86, endPoint x: 110, endPoint y: 93, distance: 7.2
click at [109, 88] on div at bounding box center [109, 85] width 6 height 6
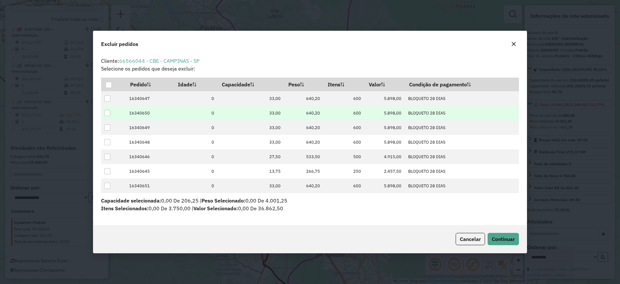
drag, startPoint x: 108, startPoint y: 96, endPoint x: 165, endPoint y: 111, distance: 58.9
click at [108, 96] on div at bounding box center [107, 98] width 6 height 6
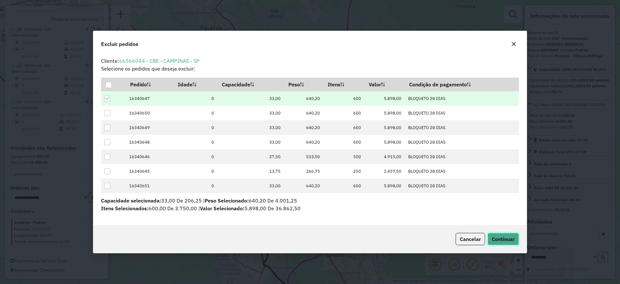
click at [504, 239] on span "Continuar" at bounding box center [503, 238] width 23 height 6
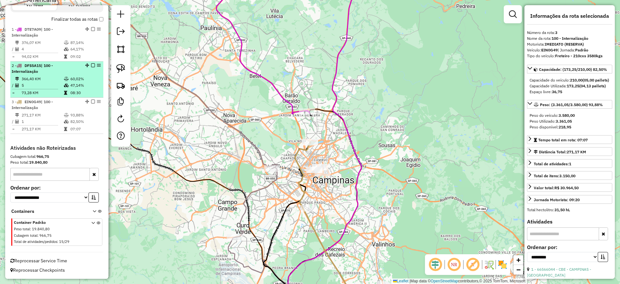
drag, startPoint x: 90, startPoint y: 101, endPoint x: 93, endPoint y: 103, distance: 3.5
click at [91, 101] on em at bounding box center [93, 101] width 4 height 4
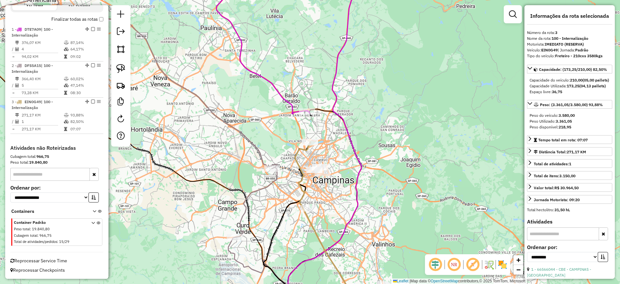
scroll to position [205, 0]
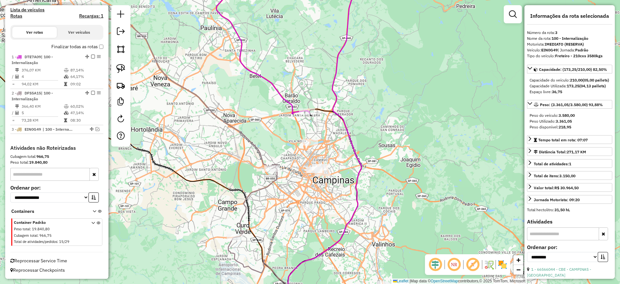
drag, startPoint x: 267, startPoint y: 155, endPoint x: 235, endPoint y: 120, distance: 46.7
click at [235, 120] on div "Janela de atendimento Grade de atendimento Capacidade Transportadoras Veículos …" at bounding box center [310, 142] width 620 height 284
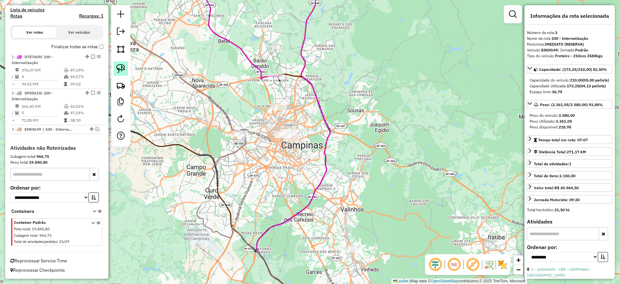
click at [123, 62] on link at bounding box center [121, 68] width 14 height 14
drag, startPoint x: 294, startPoint y: 124, endPoint x: 305, endPoint y: 140, distance: 19.0
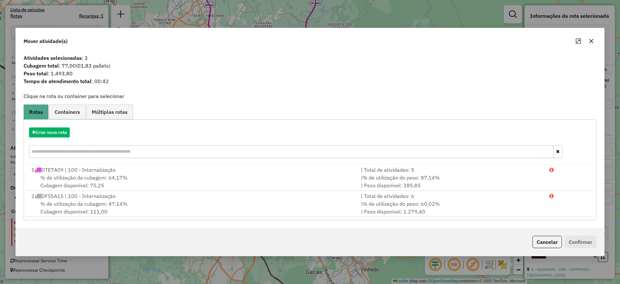
click at [587, 45] on div at bounding box center [584, 41] width 23 height 10
click at [589, 41] on icon "button" at bounding box center [591, 40] width 5 height 5
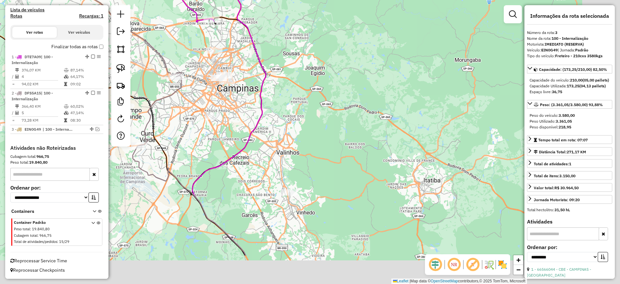
drag, startPoint x: 323, startPoint y: 114, endPoint x: 239, endPoint y: 112, distance: 84.3
click at [318, 110] on div "Janela de atendimento Grade de atendimento Capacidade Transportadoras Veículos …" at bounding box center [310, 142] width 620 height 284
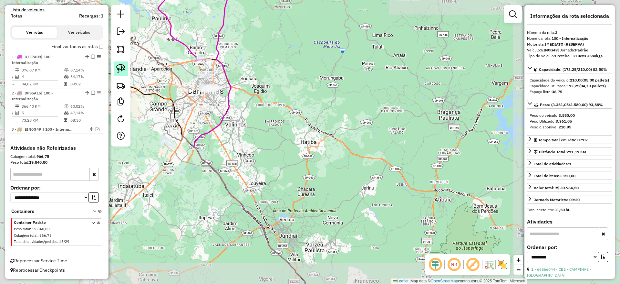
click at [124, 65] on img at bounding box center [120, 68] width 9 height 9
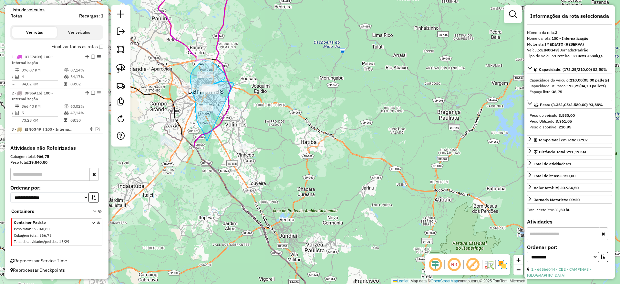
drag, startPoint x: 234, startPoint y: 83, endPoint x: 283, endPoint y: 161, distance: 92.0
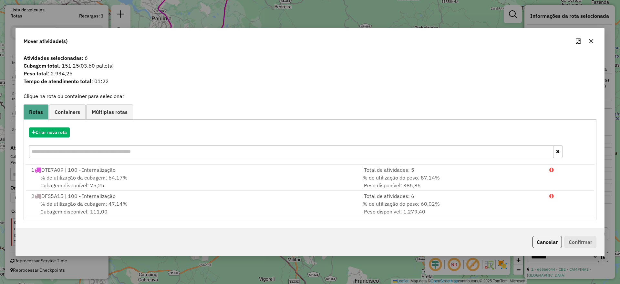
click at [60, 125] on div "Criar nova rota" at bounding box center [310, 143] width 570 height 42
click at [65, 130] on button "Criar nova rota" at bounding box center [49, 132] width 41 height 10
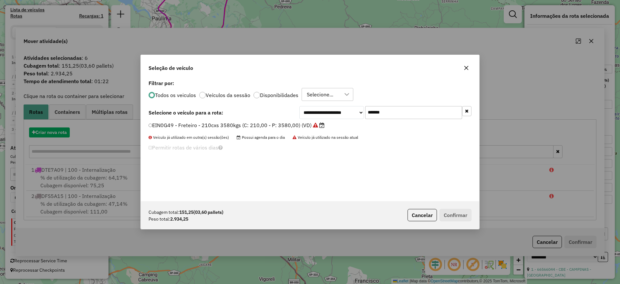
scroll to position [4, 2]
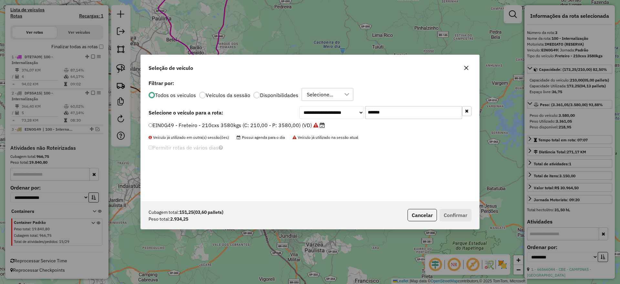
drag, startPoint x: 383, startPoint y: 106, endPoint x: 339, endPoint y: 114, distance: 45.1
click at [325, 110] on div "**********" at bounding box center [385, 112] width 172 height 13
paste input "text"
type input "*******"
click at [263, 121] on label "EOE1G82 - Freteiro - 210Cx - 3300Kg (C: 210,00 - P: 3300,00) (VD)" at bounding box center [234, 125] width 171 height 8
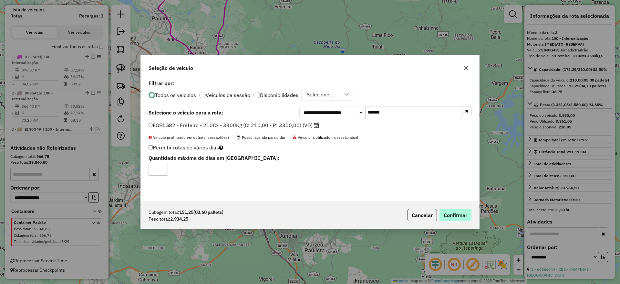
drag, startPoint x: 457, startPoint y: 206, endPoint x: 460, endPoint y: 210, distance: 4.8
click at [457, 206] on div "Cubagem total: 151,25 (03,60 pallets) Peso total: 2.934,25 Cancelar Confirmar" at bounding box center [310, 215] width 339 height 28
drag, startPoint x: 460, startPoint y: 210, endPoint x: 448, endPoint y: 207, distance: 12.3
click at [460, 210] on button "Confirmar" at bounding box center [456, 215] width 32 height 12
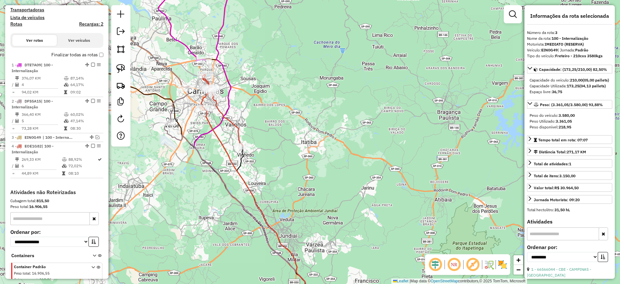
scroll to position [249, 0]
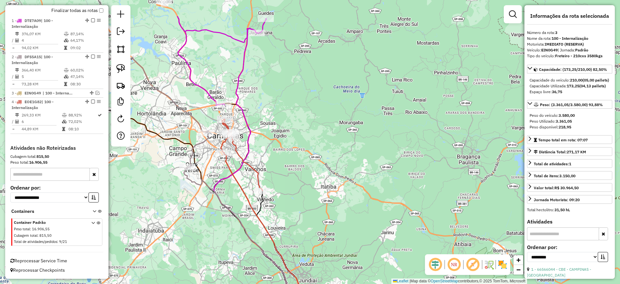
drag, startPoint x: 306, startPoint y: 99, endPoint x: 327, endPoint y: 143, distance: 49.1
click at [327, 143] on div "Janela de atendimento Grade de atendimento Capacidade Transportadoras Veículos …" at bounding box center [310, 142] width 620 height 284
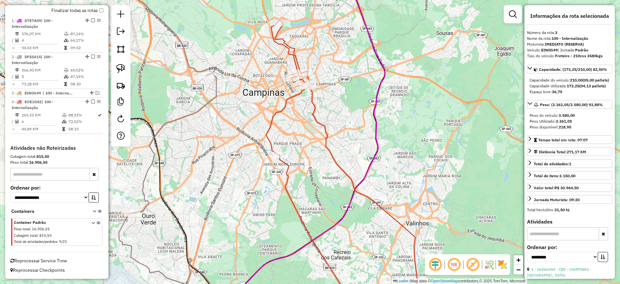
click at [214, 91] on icon at bounding box center [156, 92] width 122 height 241
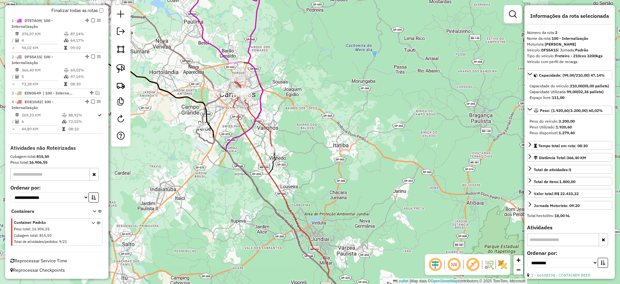
drag, startPoint x: 288, startPoint y: 58, endPoint x: 306, endPoint y: 116, distance: 60.3
click at [306, 116] on div "Rota 4 - Placa EOE1G82 66551273 - CHOPERIA GIOVANETTI Rota 4 - Placa EOE1G82 66…" at bounding box center [310, 142] width 620 height 284
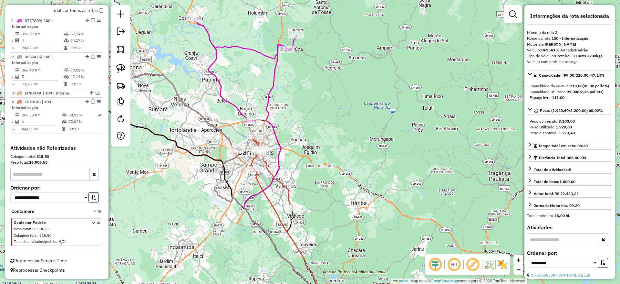
click at [99, 8] on label "Finalizar todas as rotas" at bounding box center [77, 10] width 52 height 7
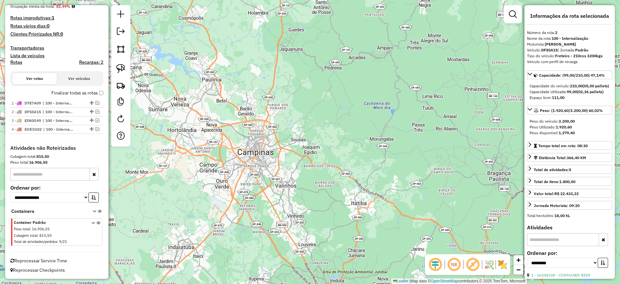
scroll to position [167, 0]
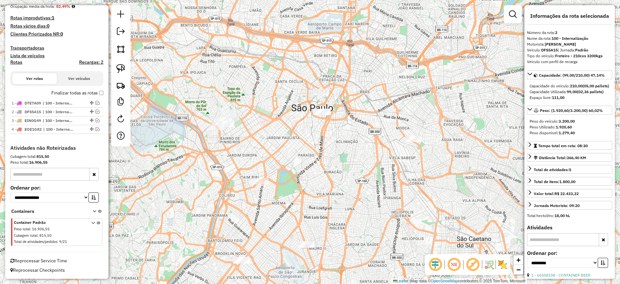
click at [326, 115] on div at bounding box center [322, 112] width 16 height 6
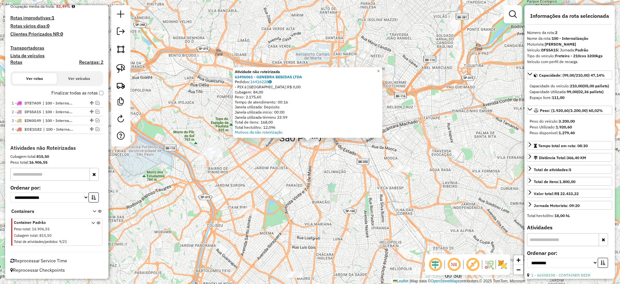
click at [330, 161] on div "Atividade não roteirizada 63496061 - GENEBRA BEBIDAS LTDA Pedidos: 16416228 - P…" at bounding box center [310, 142] width 620 height 284
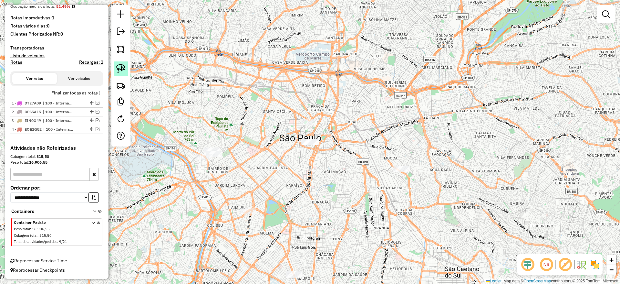
click at [123, 63] on link at bounding box center [121, 68] width 14 height 14
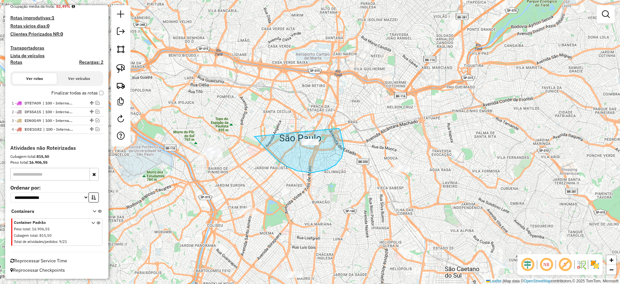
drag, startPoint x: 302, startPoint y: 171, endPoint x: 339, endPoint y: 128, distance: 56.4
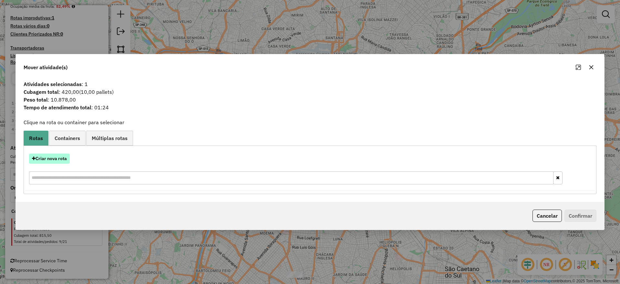
click at [59, 160] on button "Criar nova rota" at bounding box center [49, 158] width 41 height 10
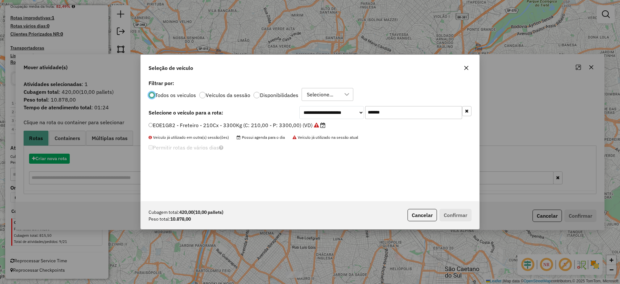
scroll to position [4, 2]
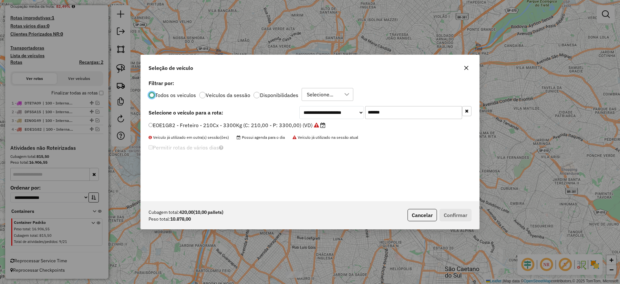
click at [315, 87] on div "Filtrar por: Todos os veiculos Veículos da sessão Disponibilidades Selecione..." at bounding box center [310, 91] width 323 height 20
click at [319, 92] on div "Selecione..." at bounding box center [320, 94] width 31 height 12
click at [317, 122] on li "ROTA - 16/10 - PROMAX" at bounding box center [342, 125] width 75 height 12
drag, startPoint x: 455, startPoint y: 108, endPoint x: 459, endPoint y: 110, distance: 4.8
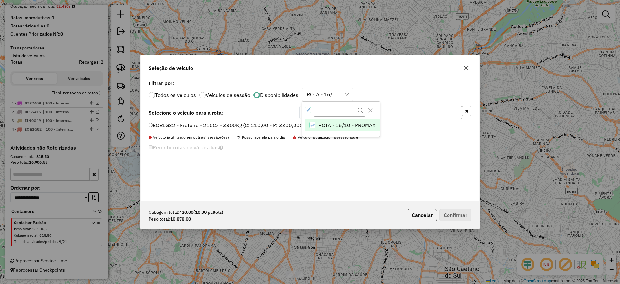
click at [455, 108] on input "*******" at bounding box center [413, 112] width 97 height 13
click at [465, 110] on button "button" at bounding box center [466, 111] width 9 height 10
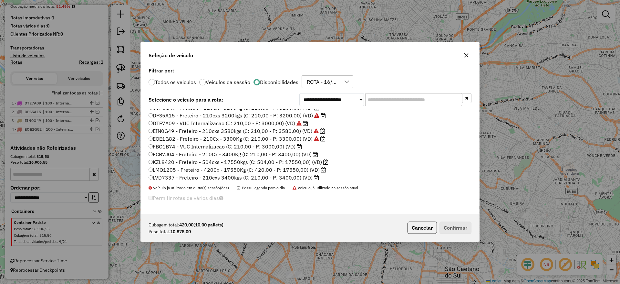
scroll to position [6, 0]
click at [175, 168] on label "LMO1205 - Freteiro - 420Cx - 17550Kg (C: 420,00 - P: 17550,00) (VD)" at bounding box center [238, 168] width 178 height 8
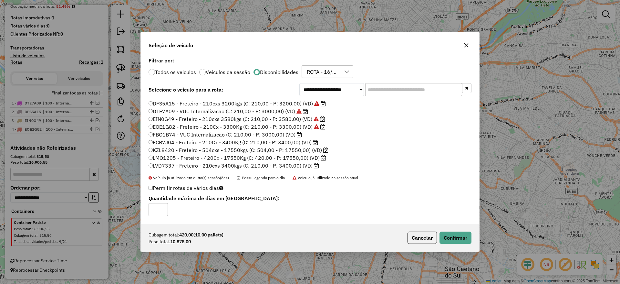
click at [184, 153] on label "KZL8420 - Freteiro - 504cxs - 17550kgs (C: 504,00 - P: 17550,00) (VD)" at bounding box center [239, 150] width 180 height 8
click at [282, 156] on label "LMO1205 - Freteiro - 420Cx - 17550Kg (C: 420,00 - P: 17550,00) (VD)" at bounding box center [238, 158] width 178 height 8
drag, startPoint x: 447, startPoint y: 228, endPoint x: 450, endPoint y: 231, distance: 4.3
click at [447, 228] on div "Cubagem total: 420,00 (10,00 pallets) Peso total: 10.878,00 Cancelar Confirmar" at bounding box center [310, 238] width 339 height 28
click at [450, 231] on p-footer "Cubagem total: 420,00 (10,00 pallets) Peso total: 10.878,00 Cancelar Confirmar" at bounding box center [438, 237] width 67 height 12
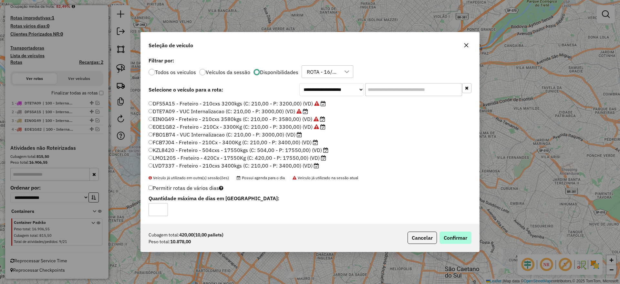
click at [445, 243] on div "Cubagem total: 420,00 (10,00 pallets) Peso total: 10.878,00 Cancelar Confirmar" at bounding box center [310, 238] width 339 height 28
click at [447, 238] on button "Confirmar" at bounding box center [456, 237] width 32 height 12
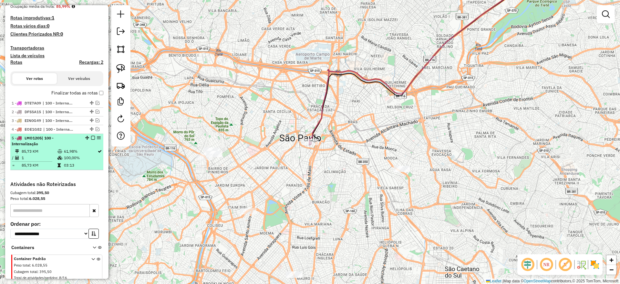
click at [91, 135] on div "5 - LMO1205 | 100 - Internalização" at bounding box center [57, 141] width 90 height 12
select select "**********"
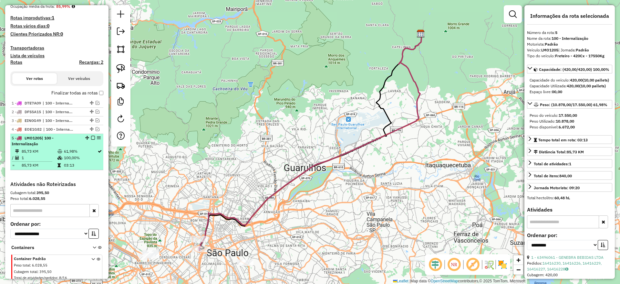
click at [91, 139] on em at bounding box center [93, 138] width 4 height 4
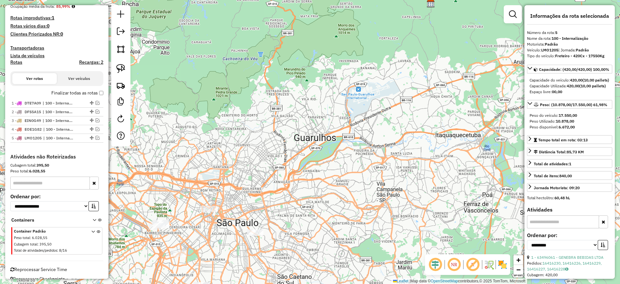
drag, startPoint x: 192, startPoint y: 142, endPoint x: 240, endPoint y: 52, distance: 102.6
click at [240, 52] on div "Janela de atendimento Grade de atendimento Capacidade Transportadoras Veículos …" at bounding box center [310, 142] width 620 height 284
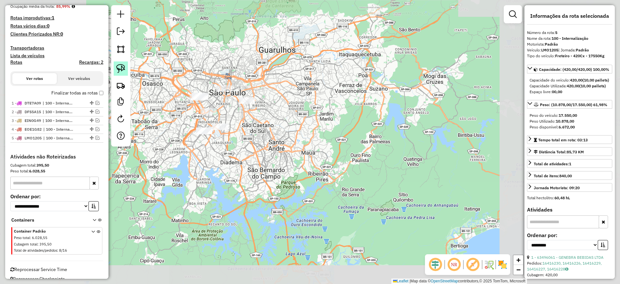
click at [127, 64] on div at bounding box center [120, 75] width 19 height 141
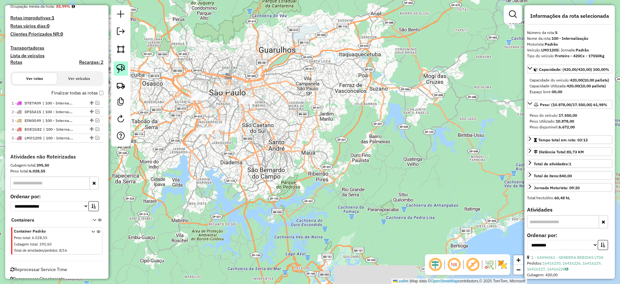
click at [118, 68] on img at bounding box center [120, 68] width 9 height 9
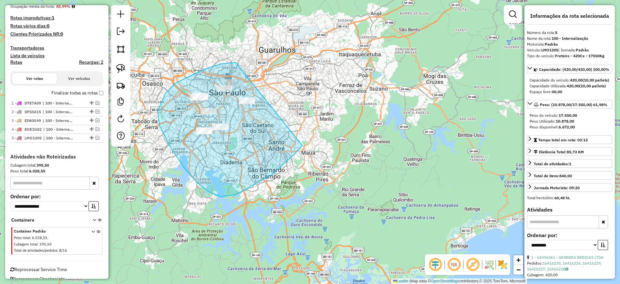
drag, startPoint x: 233, startPoint y: 62, endPoint x: 319, endPoint y: 131, distance: 110.0
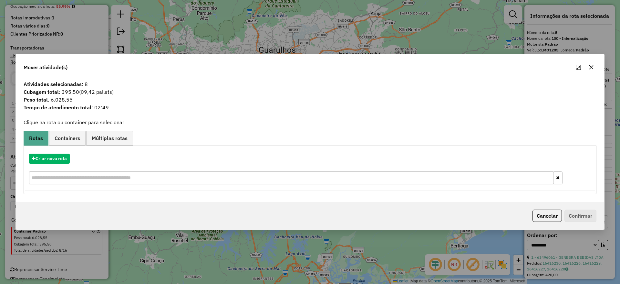
click at [589, 66] on icon "button" at bounding box center [591, 67] width 5 height 5
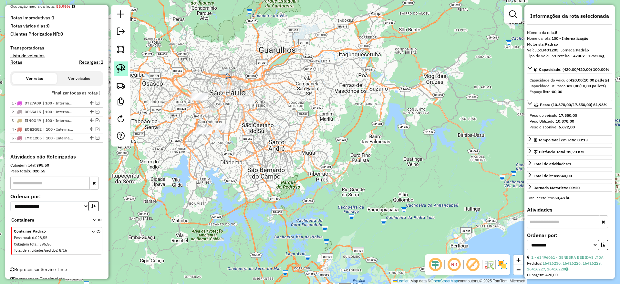
click at [120, 65] on img at bounding box center [120, 68] width 9 height 9
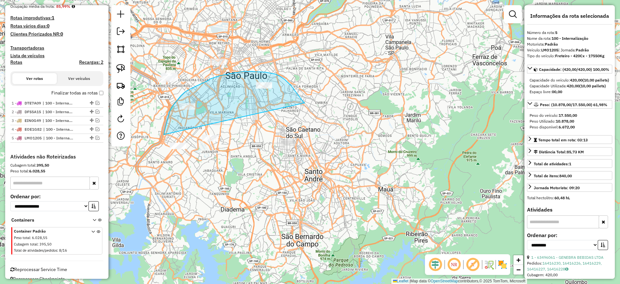
drag, startPoint x: 293, startPoint y: 87, endPoint x: 179, endPoint y: 166, distance: 138.6
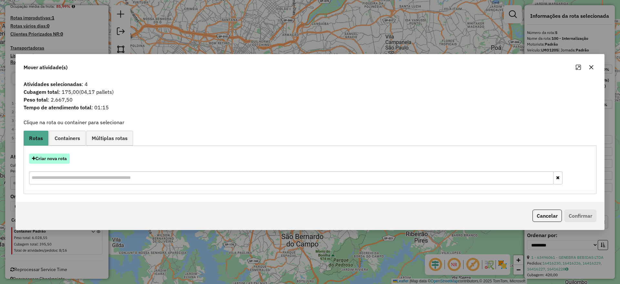
click at [58, 154] on button "Criar nova rota" at bounding box center [49, 158] width 41 height 10
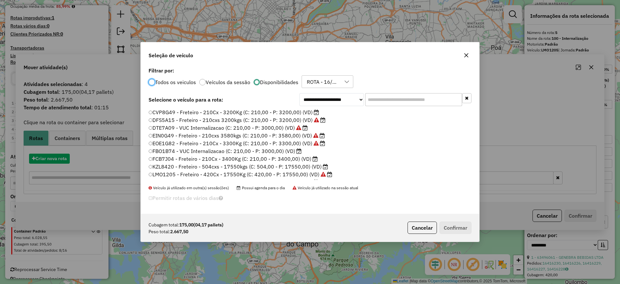
scroll to position [4, 2]
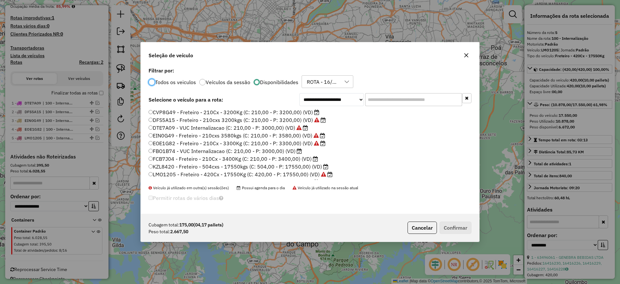
click at [392, 101] on input "text" at bounding box center [413, 99] width 97 height 13
paste input "*******"
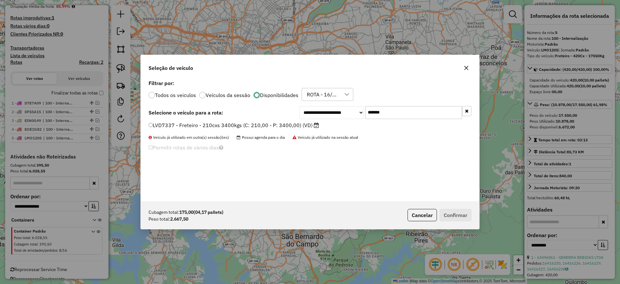
type input "*******"
click at [258, 129] on li "LVD7337 - Freteiro - 210cxs 3400kgs (C: 210,00 - P: 3400,00) (VD)" at bounding box center [310, 125] width 323 height 8
click at [261, 122] on label "LVD7337 - Freteiro - 210cxs 3400kgs (C: 210,00 - P: 3400,00) (VD)" at bounding box center [234, 125] width 171 height 8
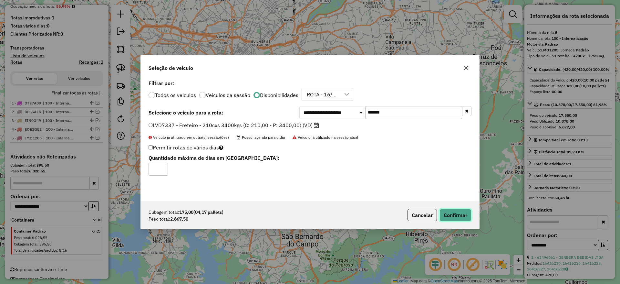
click at [457, 213] on button "Confirmar" at bounding box center [456, 215] width 32 height 12
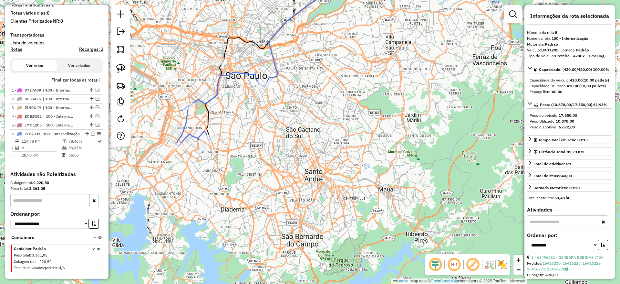
scroll to position [212, 0]
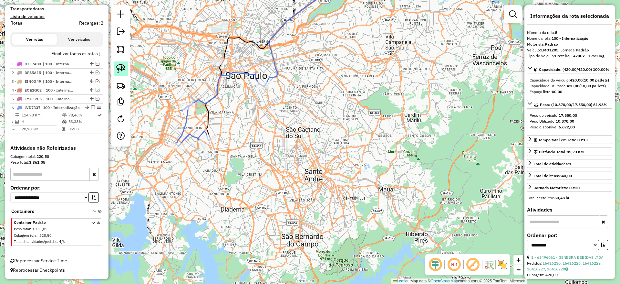
click at [123, 69] on img at bounding box center [120, 68] width 9 height 9
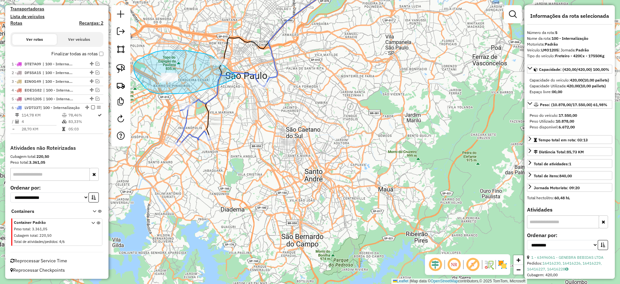
drag, startPoint x: 175, startPoint y: 50, endPoint x: 243, endPoint y: 64, distance: 69.2
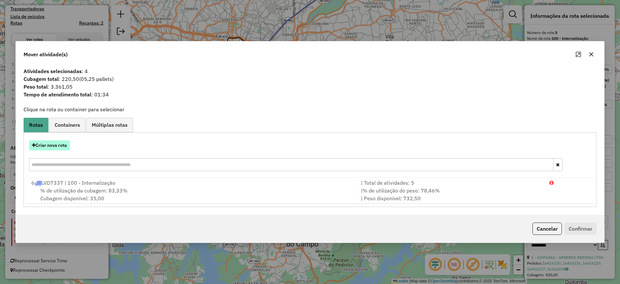
click at [61, 146] on button "Criar nova rota" at bounding box center [49, 145] width 41 height 10
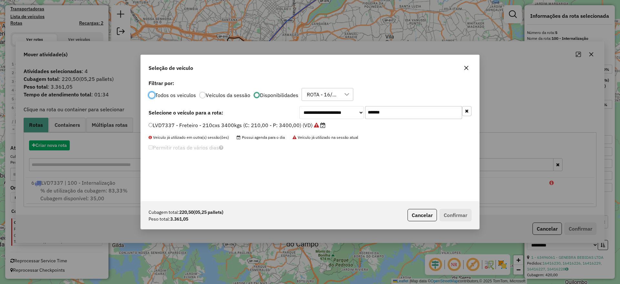
scroll to position [4, 2]
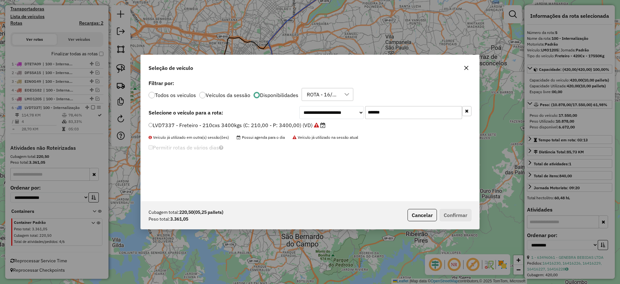
drag, startPoint x: 417, startPoint y: 109, endPoint x: 305, endPoint y: 105, distance: 112.8
click at [305, 105] on div "**********" at bounding box center [310, 139] width 339 height 123
paste input "text"
type input "*******"
click at [220, 125] on label "FBO1B74 - VUC Internalizacao (C: 210,00 - P: 3000,00) (VD)" at bounding box center [225, 125] width 153 height 8
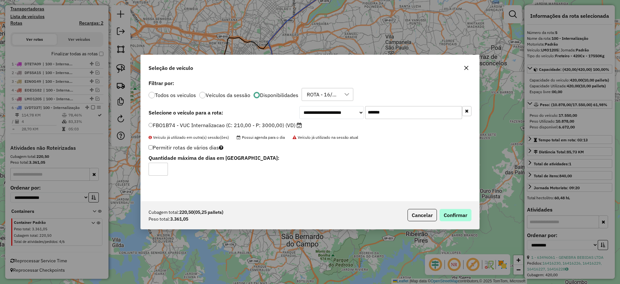
drag, startPoint x: 474, startPoint y: 205, endPoint x: 469, endPoint y: 210, distance: 6.9
click at [473, 205] on div "Cubagem total: 220,50 (05,25 pallets) Peso total: 3.361,05 Cancelar Confirmar" at bounding box center [310, 215] width 339 height 28
click at [469, 210] on button "Confirmar" at bounding box center [456, 215] width 32 height 12
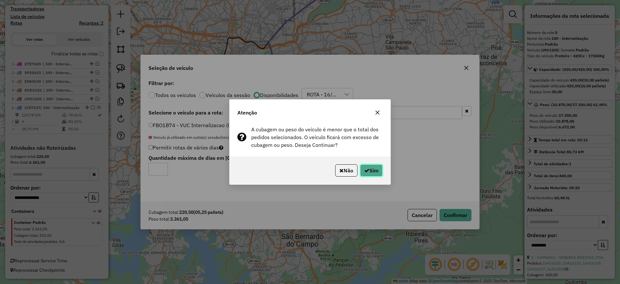
click at [378, 174] on button "Sim" at bounding box center [371, 170] width 23 height 12
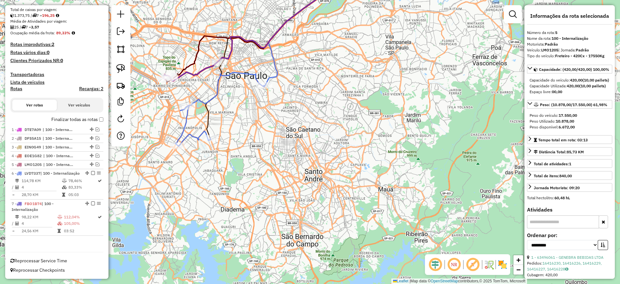
scroll to position [146, 0]
click at [207, 101] on icon at bounding box center [219, 109] width 89 height 74
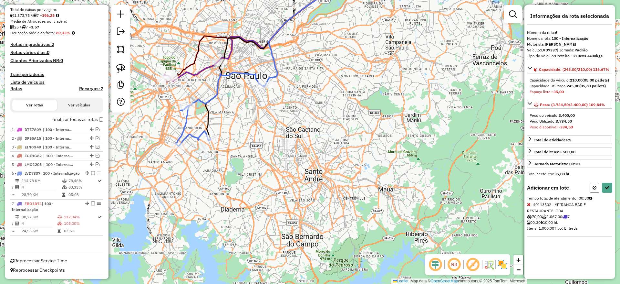
click at [594, 189] on button at bounding box center [595, 188] width 10 height 10
select select "**********"
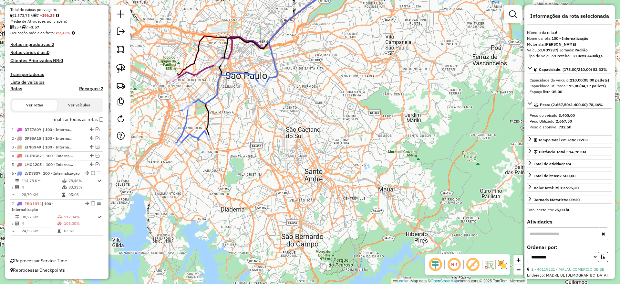
click at [211, 107] on div "Janela de atendimento Grade de atendimento Capacidade Transportadoras Veículos …" at bounding box center [310, 142] width 620 height 284
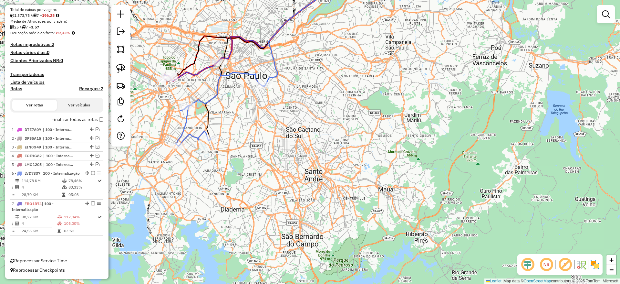
click at [206, 102] on icon at bounding box center [219, 109] width 89 height 74
select select "**********"
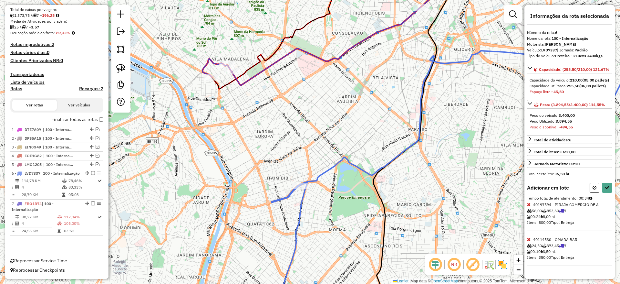
click at [529, 206] on icon at bounding box center [529, 204] width 4 height 5
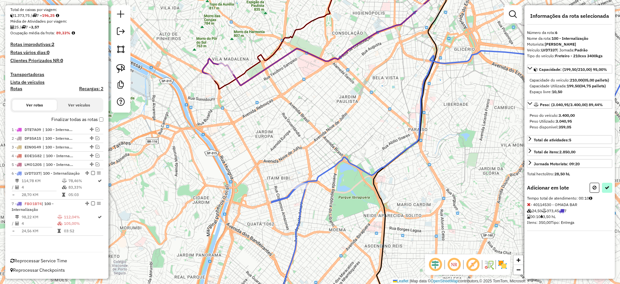
drag, startPoint x: 614, startPoint y: 194, endPoint x: 610, endPoint y: 197, distance: 5.6
click at [614, 194] on div "Informações da rota selecionada Número da rota: 6 Nome da rota: 100 - Internali…" at bounding box center [570, 141] width 90 height 273
click at [607, 193] on button at bounding box center [607, 188] width 10 height 10
select select "**********"
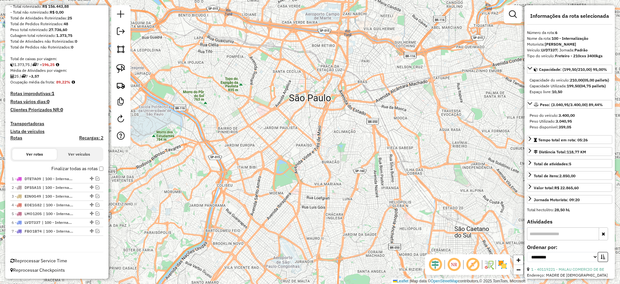
scroll to position [91, 0]
click at [124, 34] on em at bounding box center [121, 31] width 8 height 8
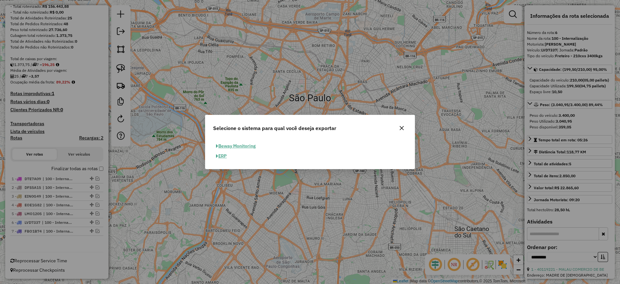
click at [218, 153] on button "ERP" at bounding box center [221, 156] width 16 height 10
select select "**"
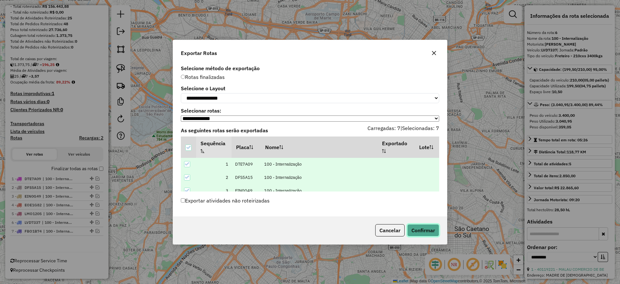
click at [423, 235] on button "Confirmar" at bounding box center [423, 230] width 32 height 12
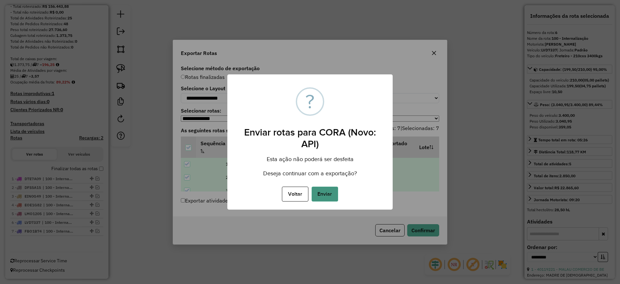
click at [335, 191] on button "Enviar" at bounding box center [325, 193] width 26 height 15
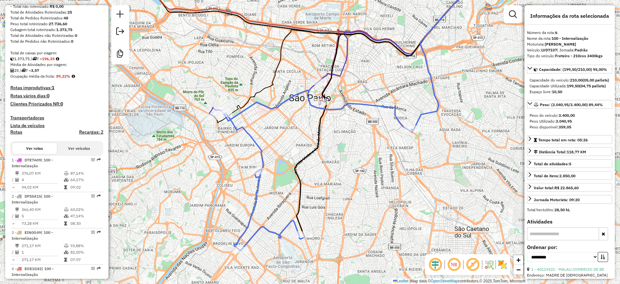
scroll to position [256, 0]
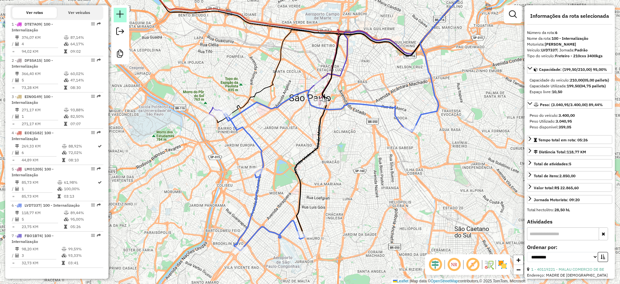
click at [121, 18] on link at bounding box center [120, 15] width 13 height 15
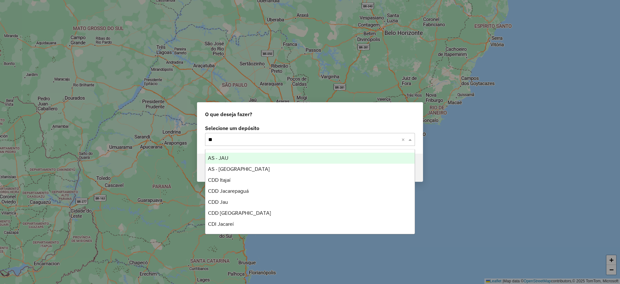
type input "***"
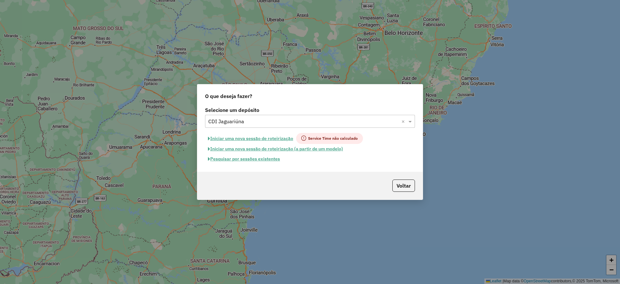
click at [235, 141] on button "Iniciar uma nova sessão de roteirização" at bounding box center [250, 138] width 91 height 11
select select "*"
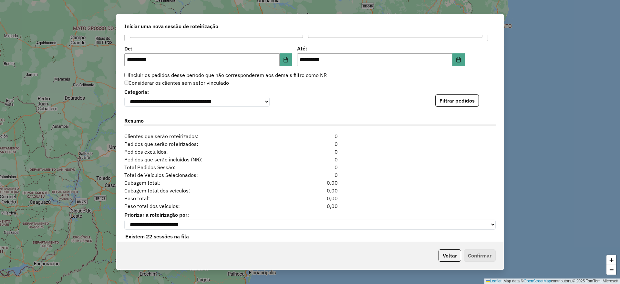
scroll to position [646, 0]
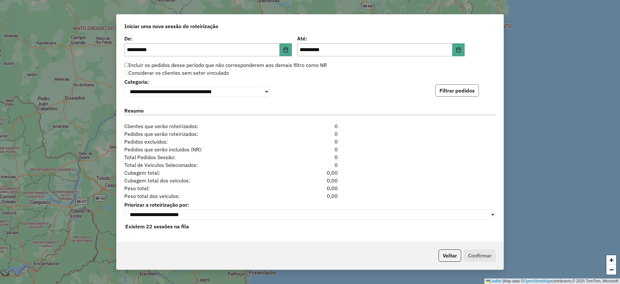
click at [442, 88] on button "Filtrar pedidos" at bounding box center [457, 90] width 44 height 12
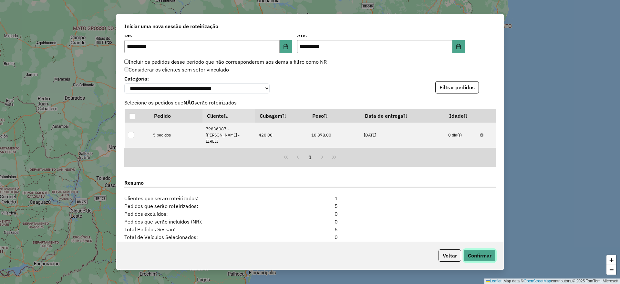
drag, startPoint x: 481, startPoint y: 253, endPoint x: 560, endPoint y: 141, distance: 137.1
click at [481, 252] on button "Confirmar" at bounding box center [480, 255] width 32 height 12
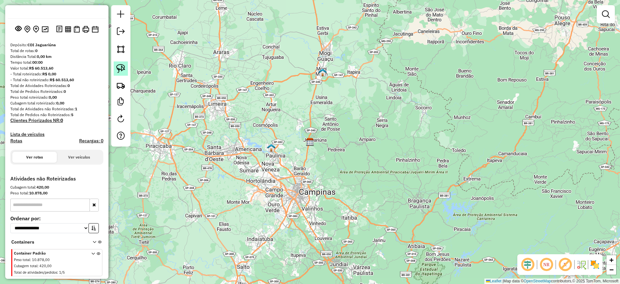
scroll to position [54, 0]
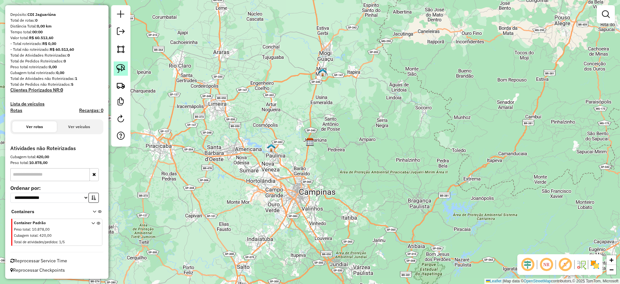
click at [120, 66] on img at bounding box center [120, 68] width 9 height 9
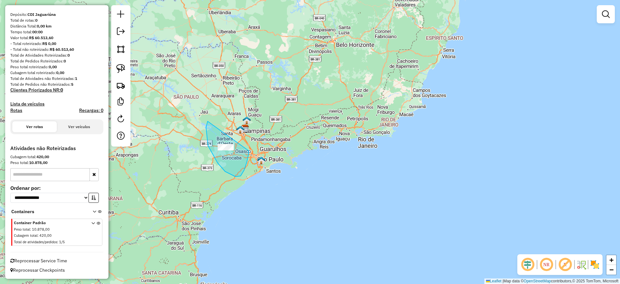
drag, startPoint x: 208, startPoint y: 121, endPoint x: 249, endPoint y: 151, distance: 50.5
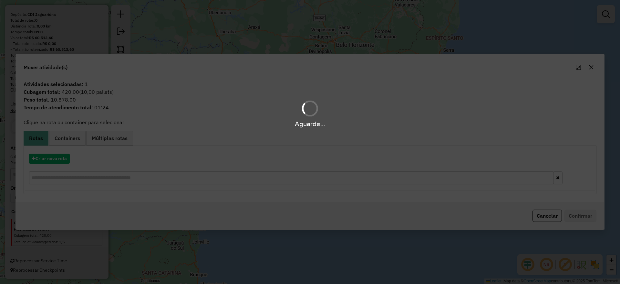
click at [54, 160] on div "Aguarde..." at bounding box center [310, 142] width 620 height 284
click at [54, 160] on hb-app "**********" at bounding box center [310, 142] width 620 height 284
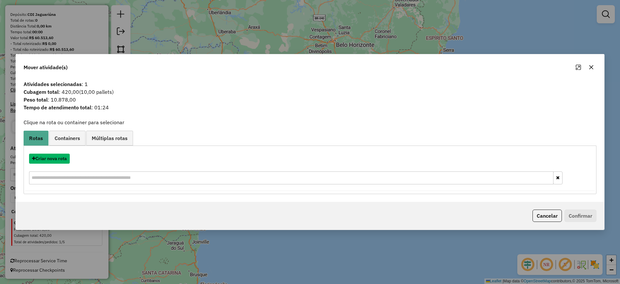
click at [54, 160] on button "Criar nova rota" at bounding box center [49, 158] width 41 height 10
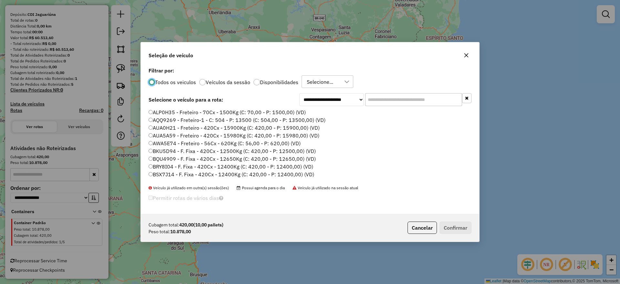
scroll to position [4, 2]
drag, startPoint x: 325, startPoint y: 93, endPoint x: 326, endPoint y: 100, distance: 6.5
click at [325, 93] on select "**********" at bounding box center [331, 99] width 65 height 13
click at [324, 83] on div "Selecione..." at bounding box center [320, 82] width 31 height 12
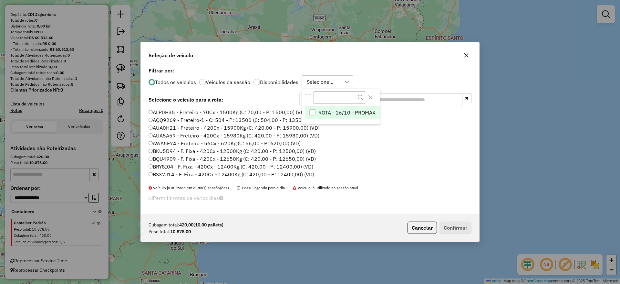
click at [325, 110] on span "ROTA - 16/10 - PROMAX" at bounding box center [347, 113] width 57 height 8
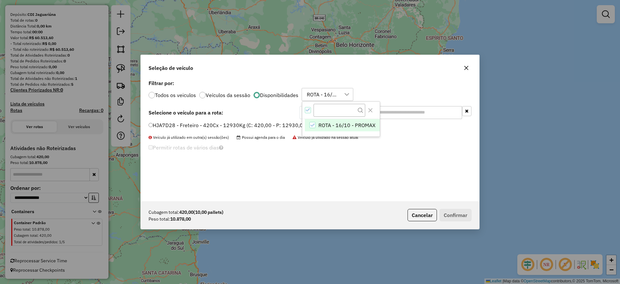
click at [180, 128] on label "HJA7D28 - Freteiro - 420Cx - 12930Kg (C: 420,00 - P: 12930,00) (VD)" at bounding box center [237, 125] width 177 height 8
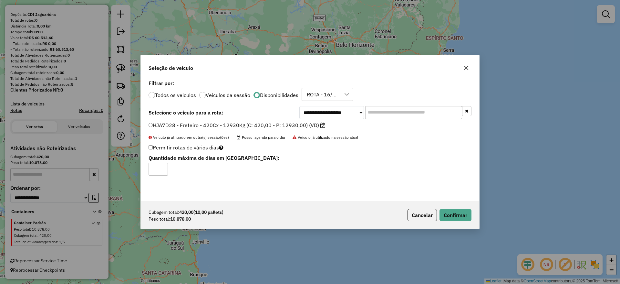
click at [458, 221] on div "Cubagem total: 420,00 (10,00 pallets) Peso total: 10.878,00 Cancelar Confirmar" at bounding box center [310, 215] width 339 height 28
click at [457, 212] on button "Confirmar" at bounding box center [456, 215] width 32 height 12
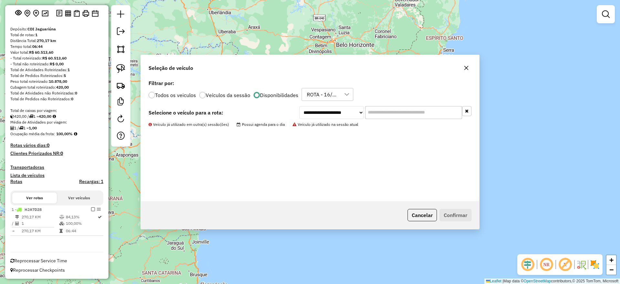
scroll to position [39, 0]
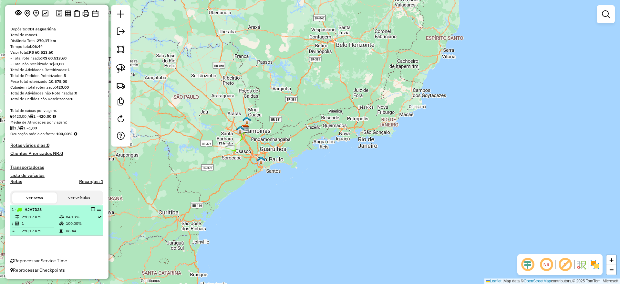
click at [91, 210] on em at bounding box center [93, 209] width 4 height 4
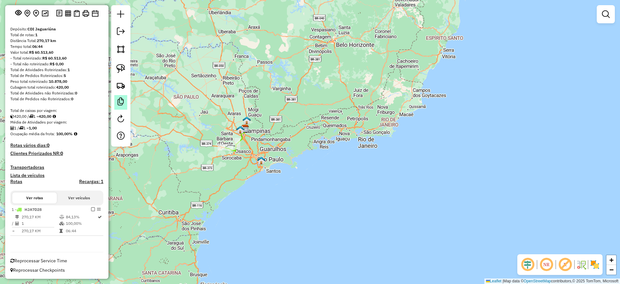
scroll to position [18, 0]
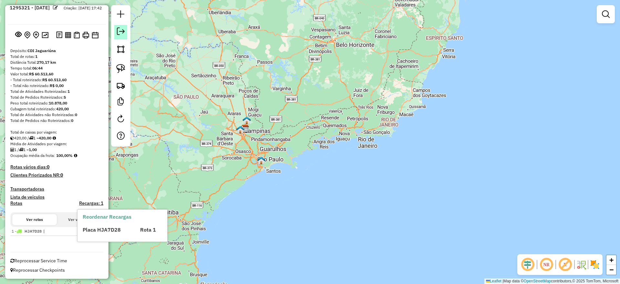
click at [123, 33] on em at bounding box center [121, 31] width 8 height 8
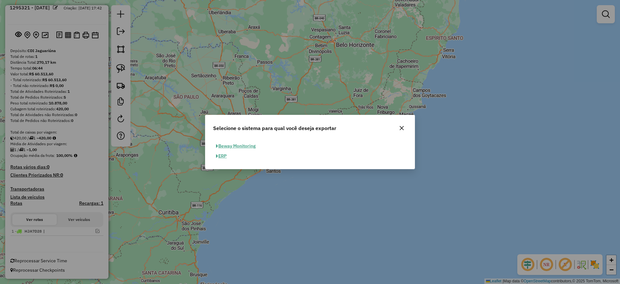
click at [219, 161] on div "Beway Monitoring ERP" at bounding box center [309, 153] width 209 height 30
click at [220, 156] on button "ERP" at bounding box center [221, 156] width 16 height 10
select select "**"
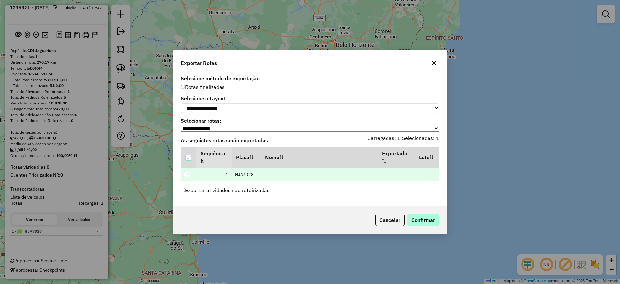
drag, startPoint x: 427, startPoint y: 210, endPoint x: 428, endPoint y: 217, distance: 7.8
click at [427, 211] on div "Cancelar Confirmar" at bounding box center [310, 220] width 274 height 28
click at [428, 217] on button "Confirmar" at bounding box center [423, 220] width 32 height 12
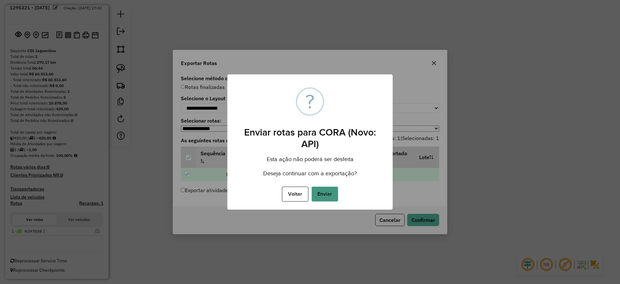
click at [327, 199] on button "Enviar" at bounding box center [325, 193] width 26 height 15
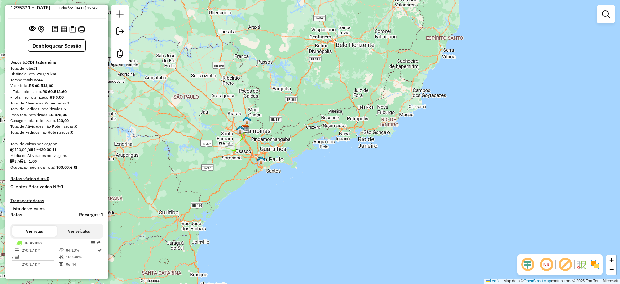
scroll to position [25, 0]
click at [122, 8] on link at bounding box center [120, 15] width 13 height 15
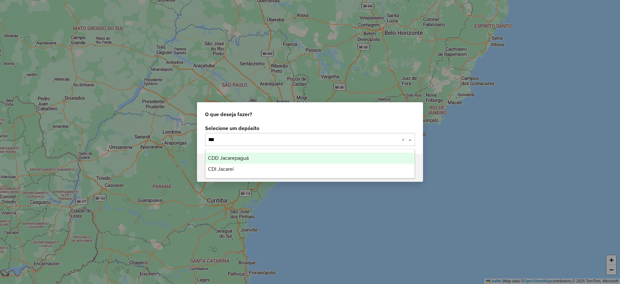
type input "****"
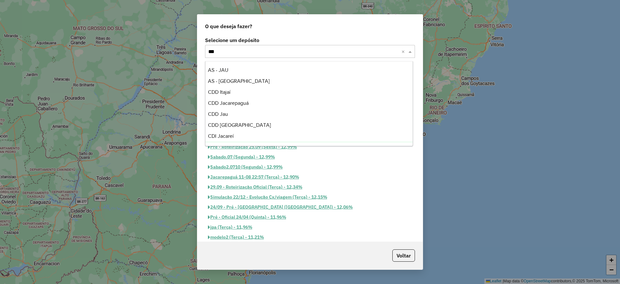
type input "****"
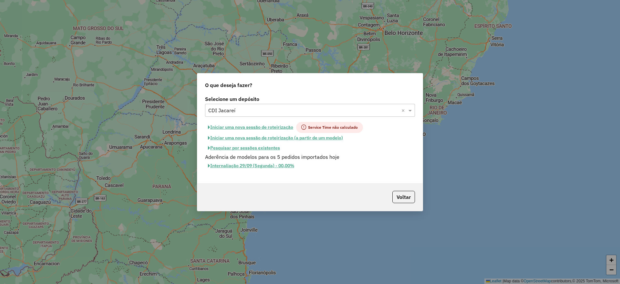
click at [265, 128] on button "Iniciar uma nova sessão de roteirização" at bounding box center [250, 127] width 91 height 11
select select "*"
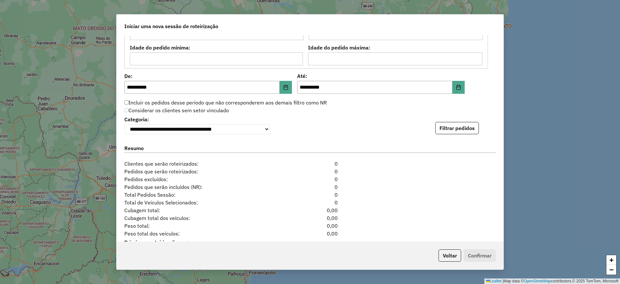
scroll to position [630, 0]
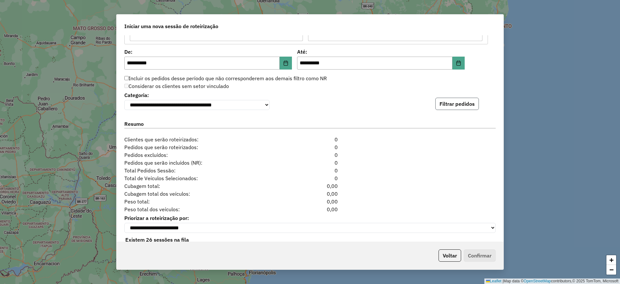
click at [451, 108] on button "Filtrar pedidos" at bounding box center [457, 104] width 44 height 12
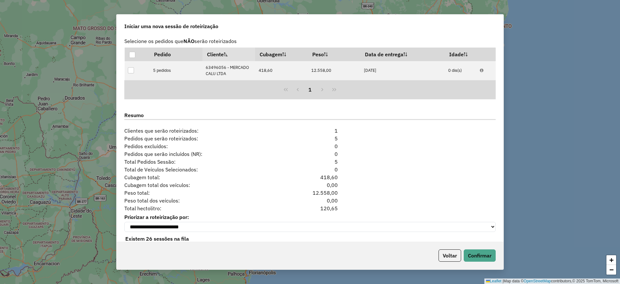
scroll to position [723, 0]
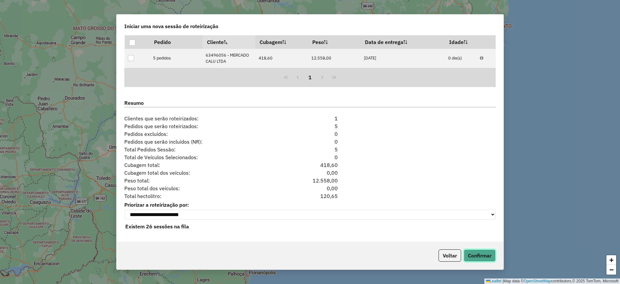
click at [479, 249] on button "Confirmar" at bounding box center [480, 255] width 32 height 12
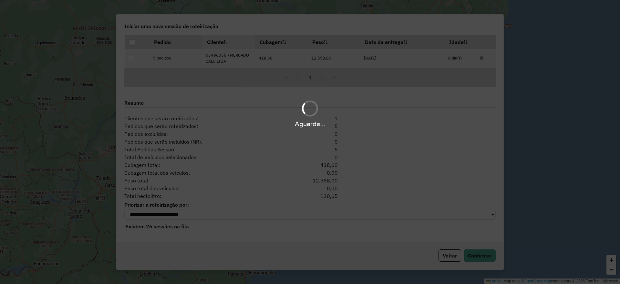
click at [0, 0] on div "Roteirizando... Data Depósito Status [DATE] 17:20:25 CDD [GEOGRAPHIC_DATA] Em p…" at bounding box center [0, 0] width 0 height 0
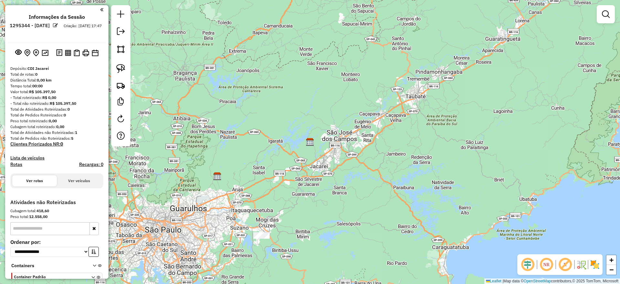
drag, startPoint x: 226, startPoint y: 143, endPoint x: 182, endPoint y: 75, distance: 81.8
click at [250, 86] on div "Janela de atendimento Grade de atendimento Capacidade Transportadoras Veículos …" at bounding box center [310, 142] width 620 height 284
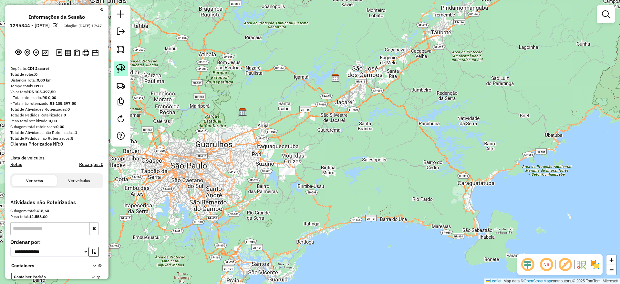
click at [124, 64] on img at bounding box center [120, 68] width 9 height 9
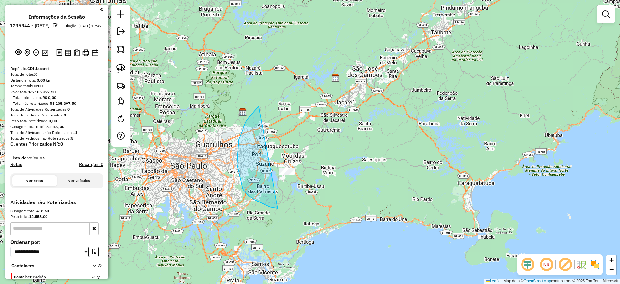
drag, startPoint x: 239, startPoint y: 140, endPoint x: 293, endPoint y: 191, distance: 74.9
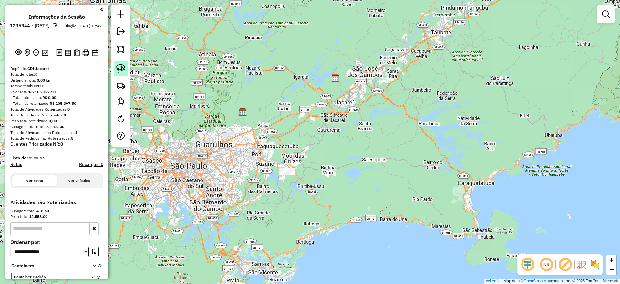
click at [120, 70] on img at bounding box center [120, 68] width 9 height 9
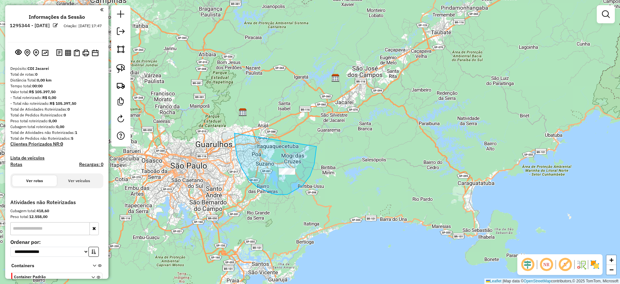
drag, startPoint x: 288, startPoint y: 194, endPoint x: 317, endPoint y: 147, distance: 55.7
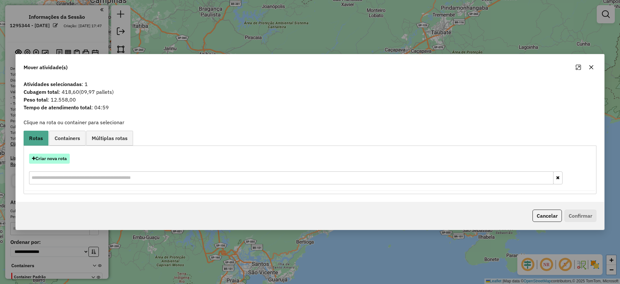
click at [59, 158] on button "Criar nova rota" at bounding box center [49, 158] width 41 height 10
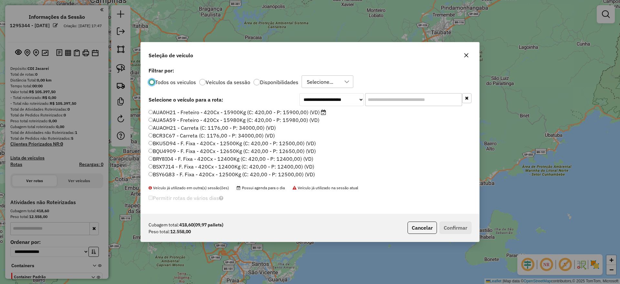
scroll to position [4, 2]
drag, startPoint x: 401, startPoint y: 103, endPoint x: 231, endPoint y: 145, distance: 174.9
click at [401, 103] on input "text" at bounding box center [413, 99] width 97 height 13
paste input "*******"
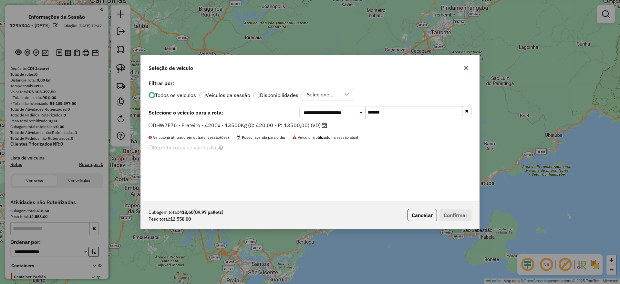
type input "*******"
click at [180, 130] on div "DHW7E76 - Freteiro - 420Cx - 13500Kg (C: 420,00 - P: 13500,00) (VD)" at bounding box center [310, 127] width 331 height 13
click at [218, 124] on label "DHW7E76 - Freteiro - 420Cx - 13500Kg (C: 420,00 - P: 13500,00) (VD)" at bounding box center [238, 125] width 179 height 8
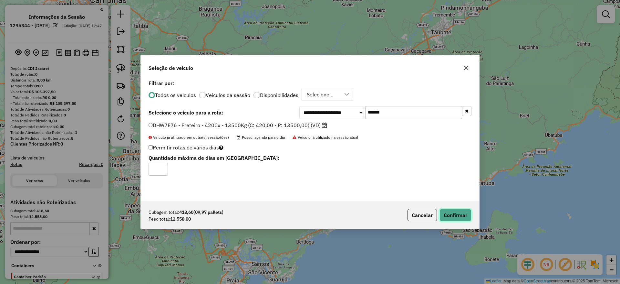
click at [460, 210] on button "Confirmar" at bounding box center [456, 215] width 32 height 12
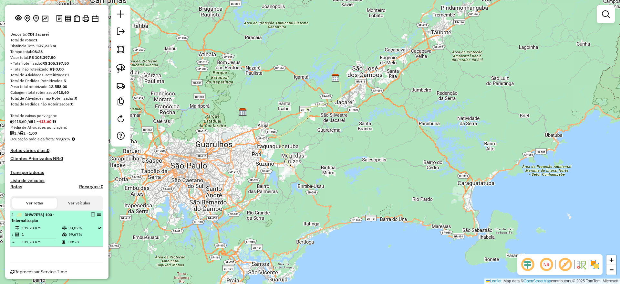
scroll to position [45, 0]
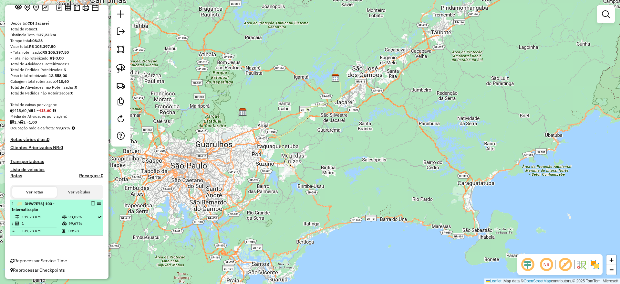
click at [92, 202] on em at bounding box center [93, 203] width 4 height 4
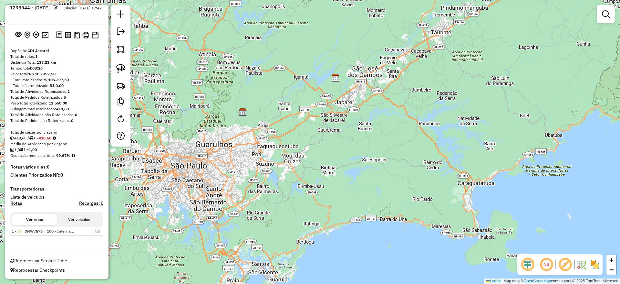
scroll to position [18, 0]
click at [121, 34] on em at bounding box center [121, 31] width 8 height 8
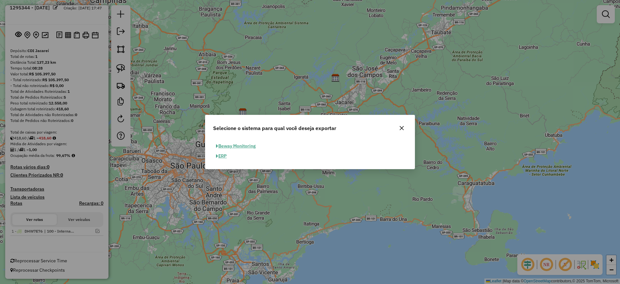
click at [222, 158] on button "ERP" at bounding box center [221, 156] width 16 height 10
select select "**"
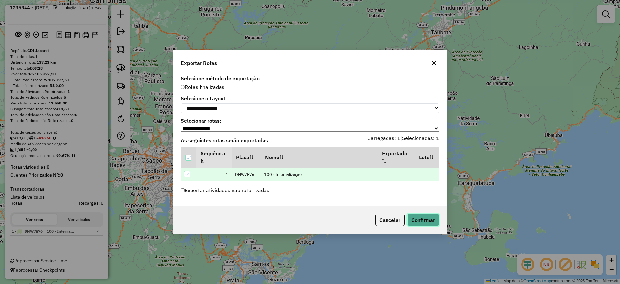
click at [423, 220] on button "Confirmar" at bounding box center [423, 220] width 32 height 12
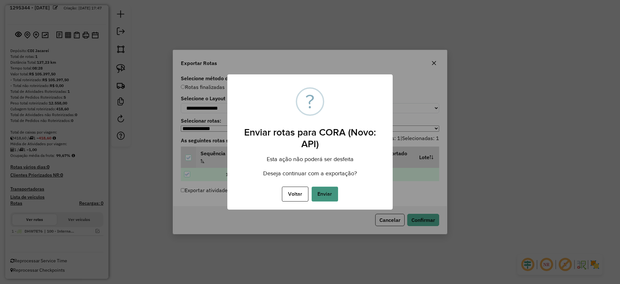
click at [320, 200] on button "Enviar" at bounding box center [325, 193] width 26 height 15
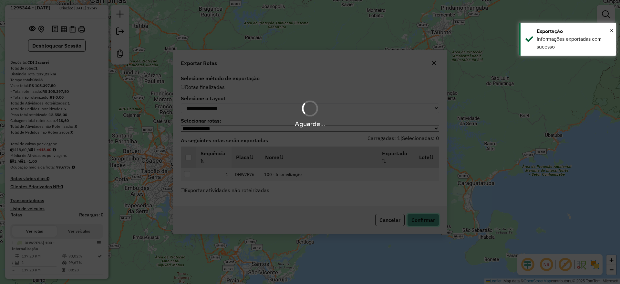
scroll to position [31, 0]
